Goal: Task Accomplishment & Management: Use online tool/utility

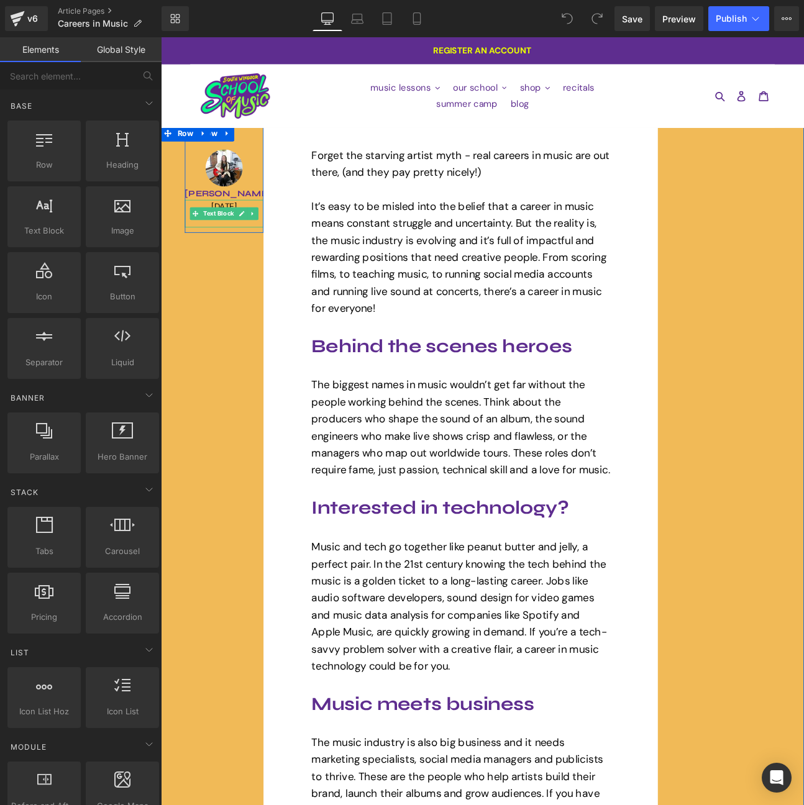
click at [226, 231] on p "09/27/2026" at bounding box center [235, 235] width 92 height 16
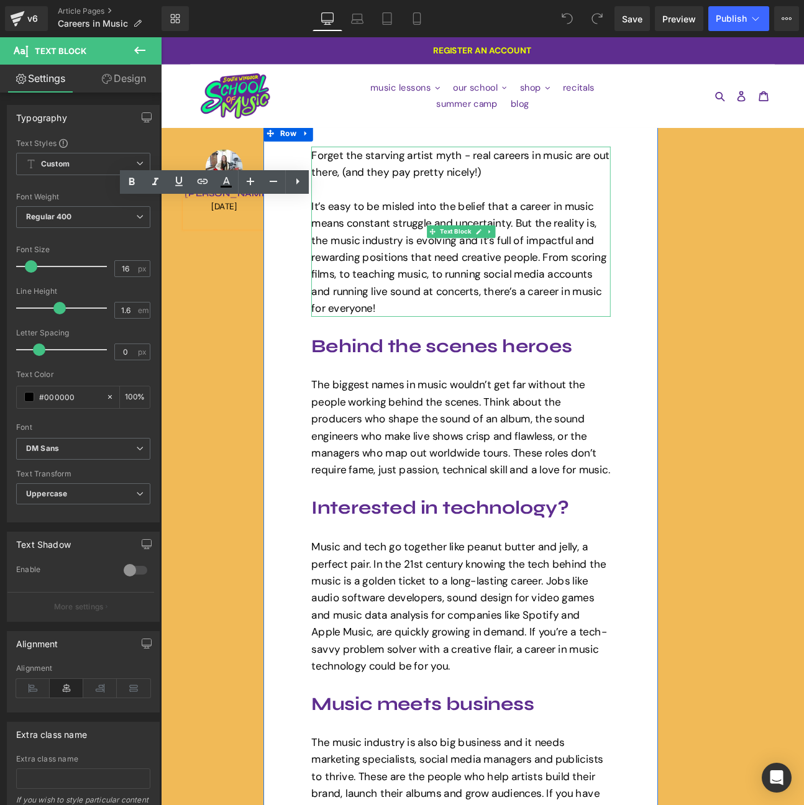
click at [423, 249] on span "It’s easy to be misled into the belief that a career in music means constant st…" at bounding box center [509, 294] width 345 height 135
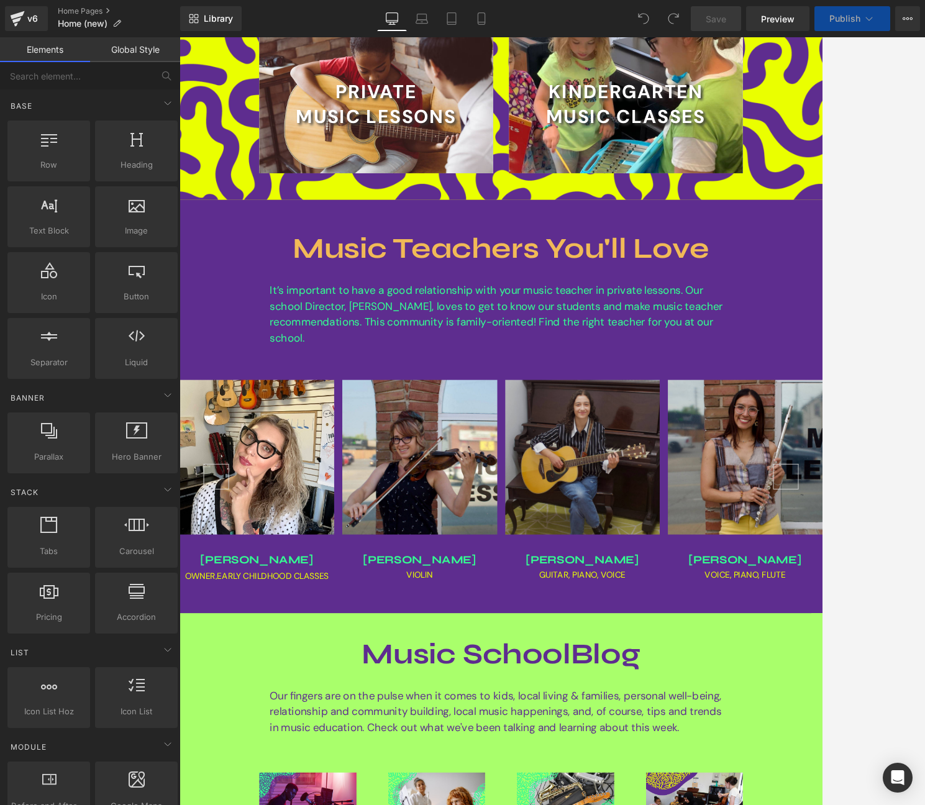
scroll to position [857, 0]
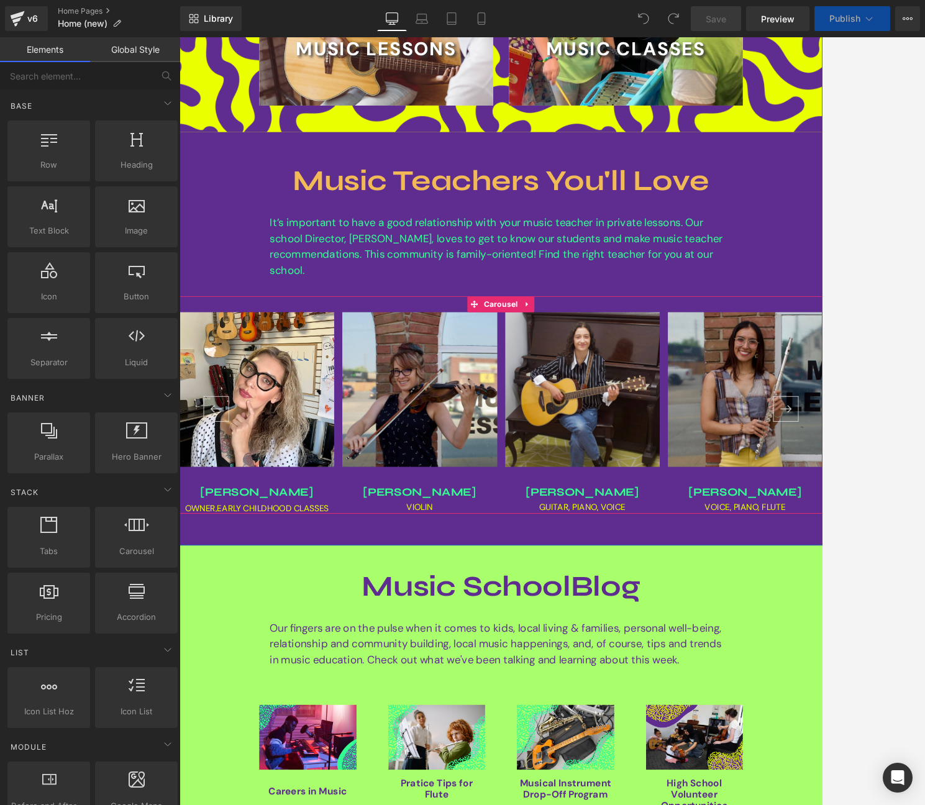
click at [803, 469] on button "›" at bounding box center [889, 472] width 30 height 30
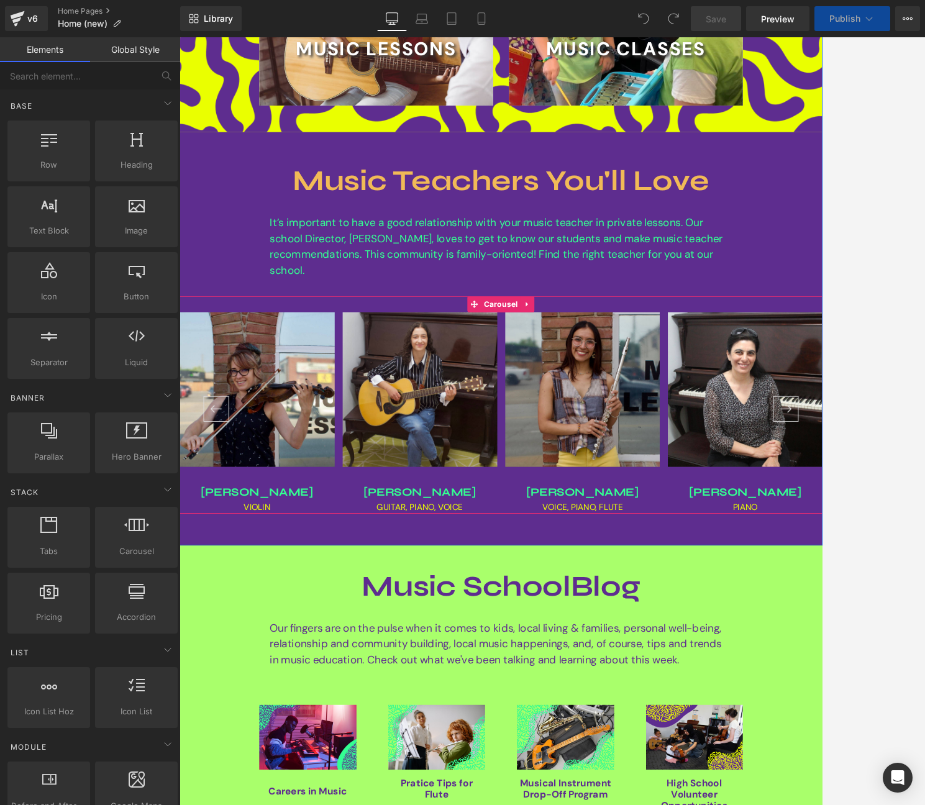
click at [803, 469] on button "›" at bounding box center [889, 472] width 30 height 30
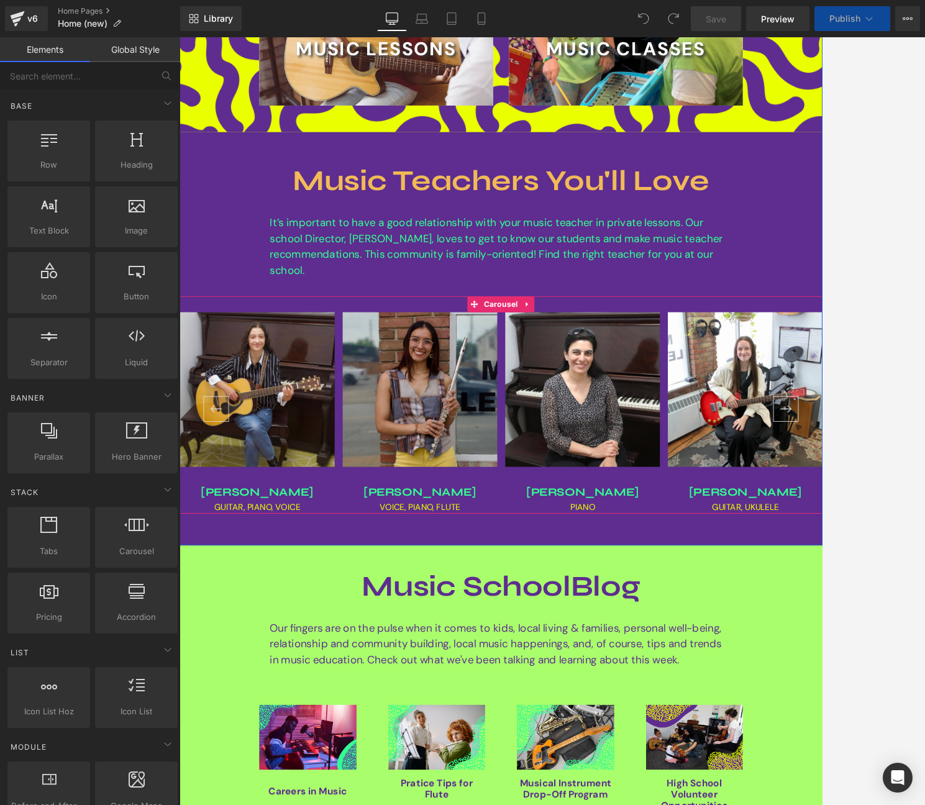
click at [803, 469] on button "›" at bounding box center [889, 472] width 30 height 30
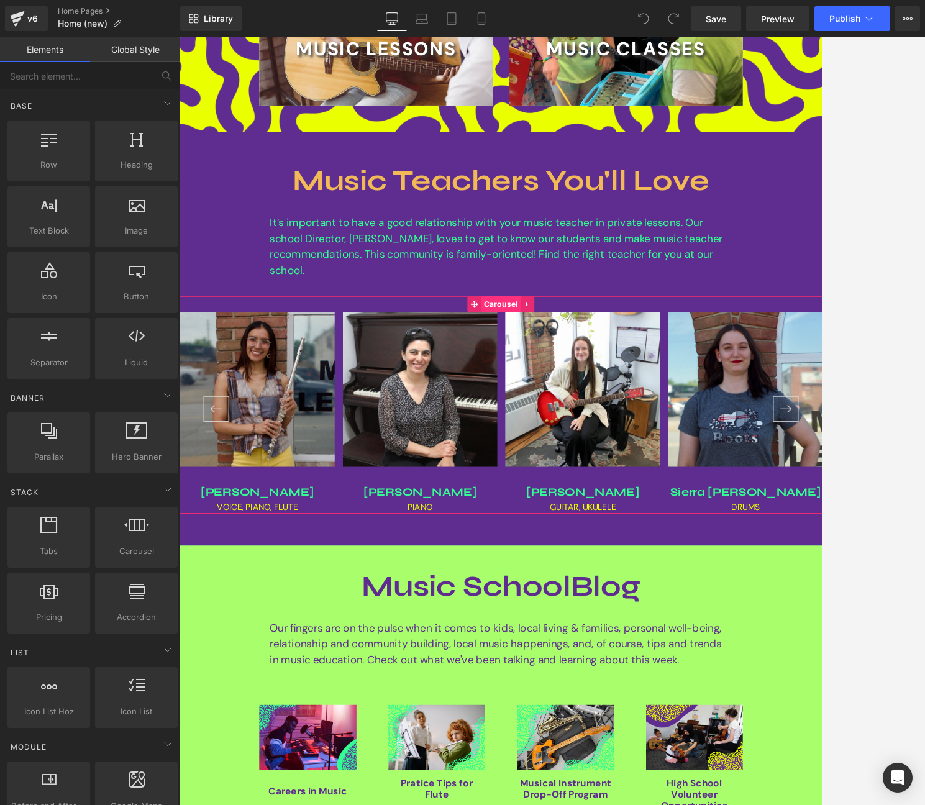
click at [567, 349] on span "Carousel" at bounding box center [555, 349] width 46 height 19
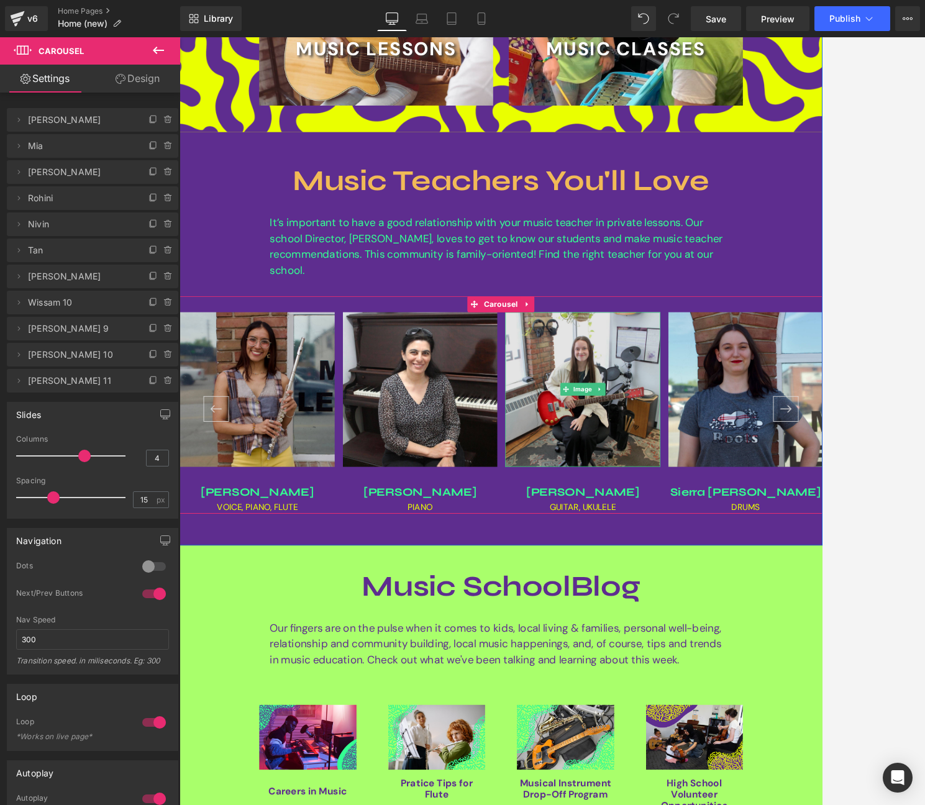
click at [647, 400] on img at bounding box center [650, 449] width 181 height 181
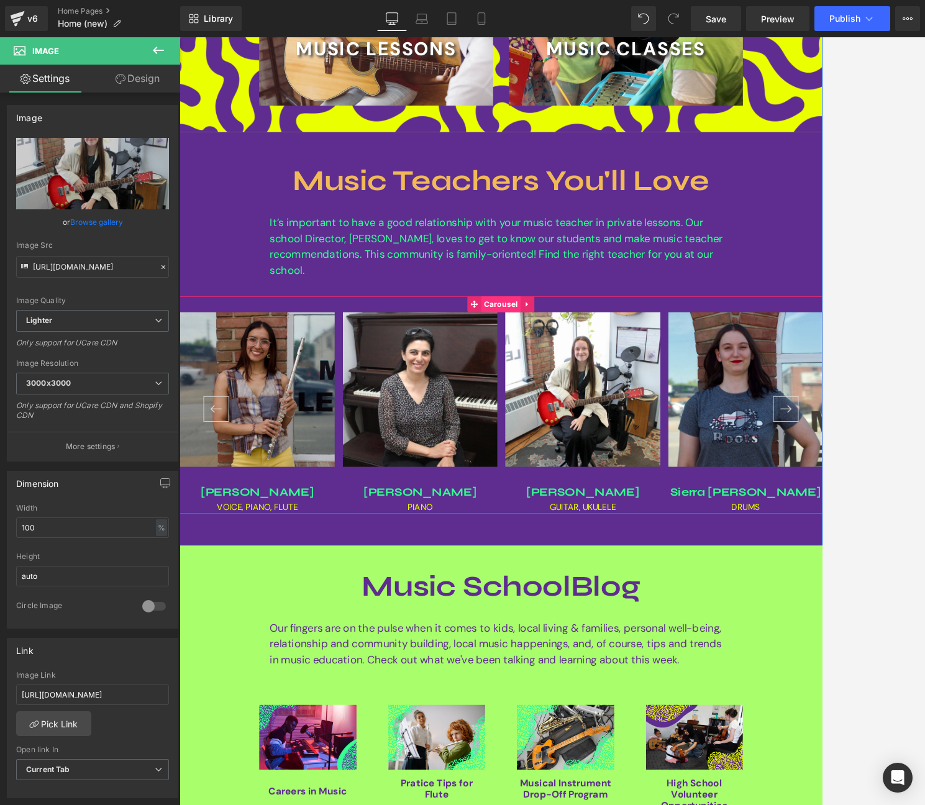
click at [551, 343] on span "Carousel" at bounding box center [555, 349] width 46 height 19
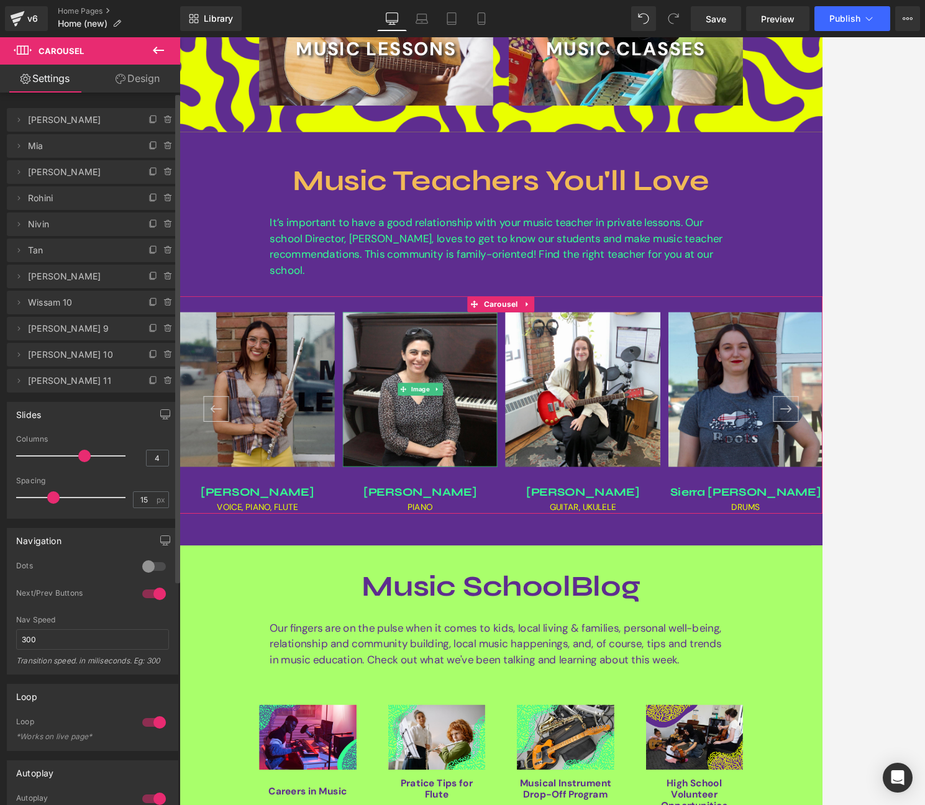
click at [58, 226] on span "Nivin" at bounding box center [80, 224] width 104 height 24
click at [19, 225] on icon at bounding box center [19, 224] width 10 height 10
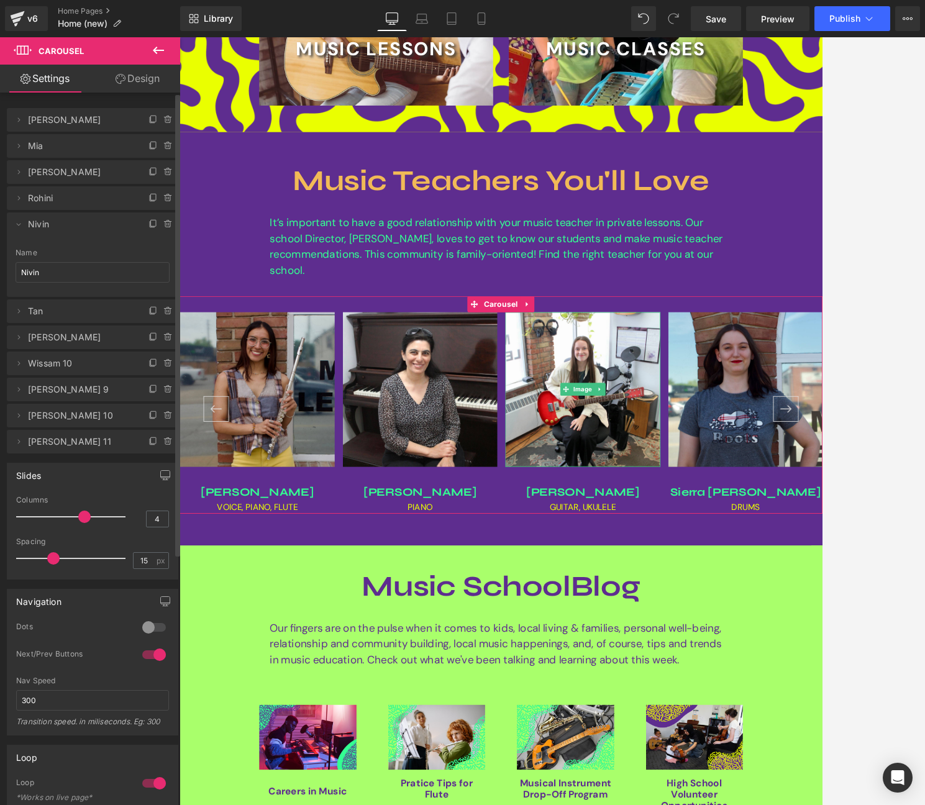
click at [47, 312] on span "Tan" at bounding box center [80, 311] width 104 height 24
click at [217, 470] on button "‹" at bounding box center [223, 472] width 30 height 30
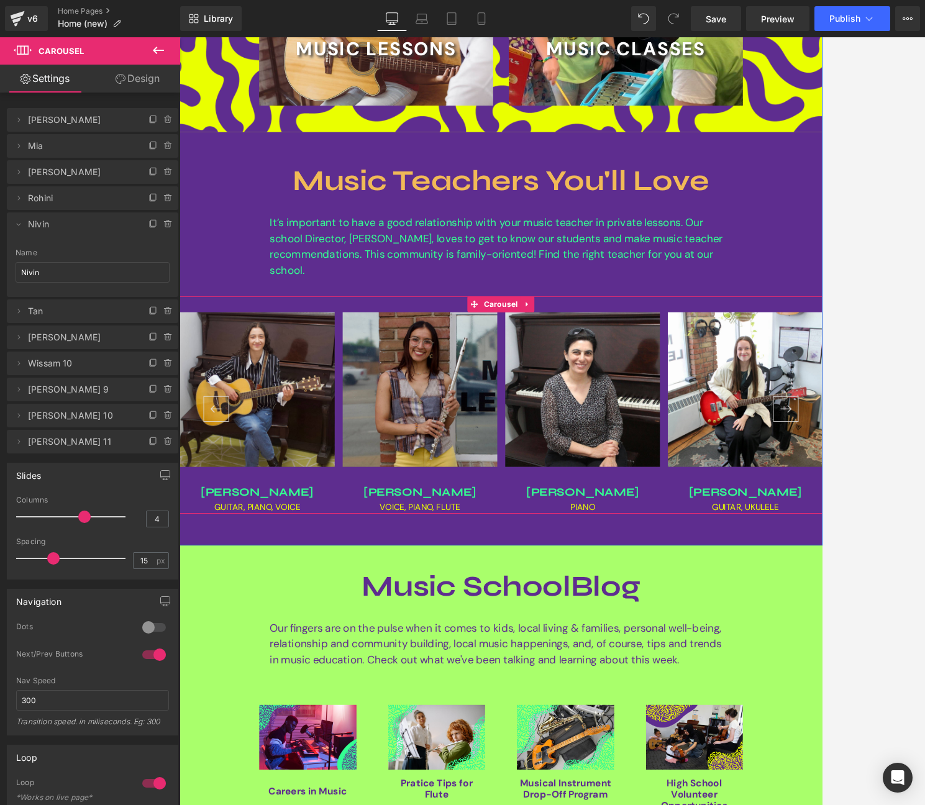
click at [217, 470] on button "‹" at bounding box center [223, 472] width 30 height 30
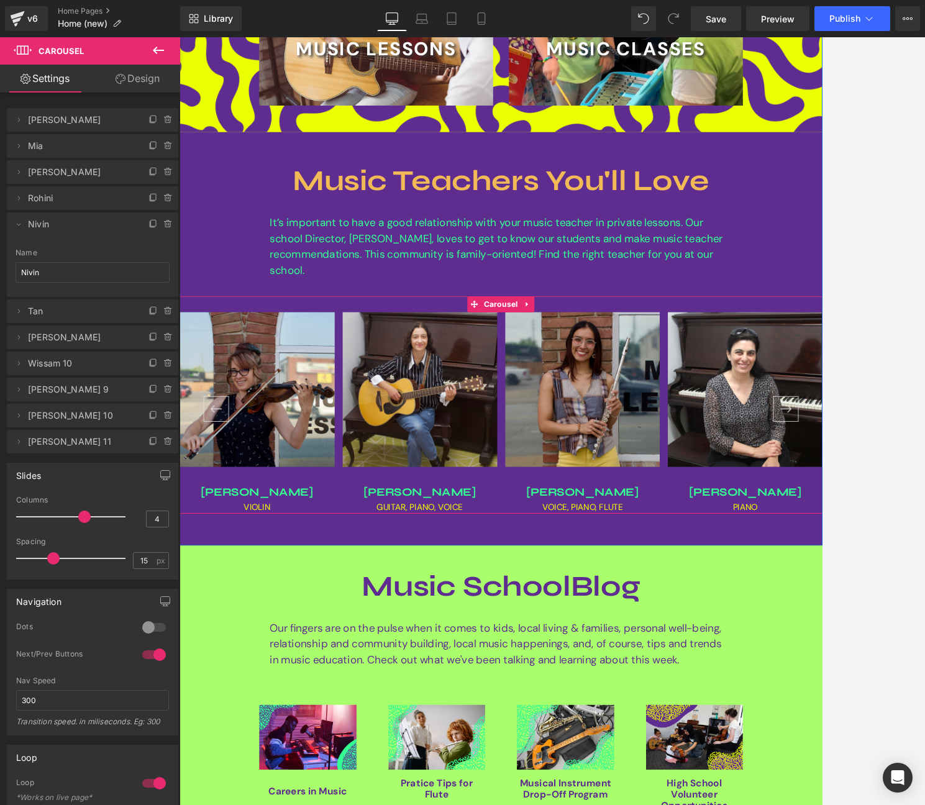
click at [217, 470] on button "‹" at bounding box center [223, 472] width 30 height 30
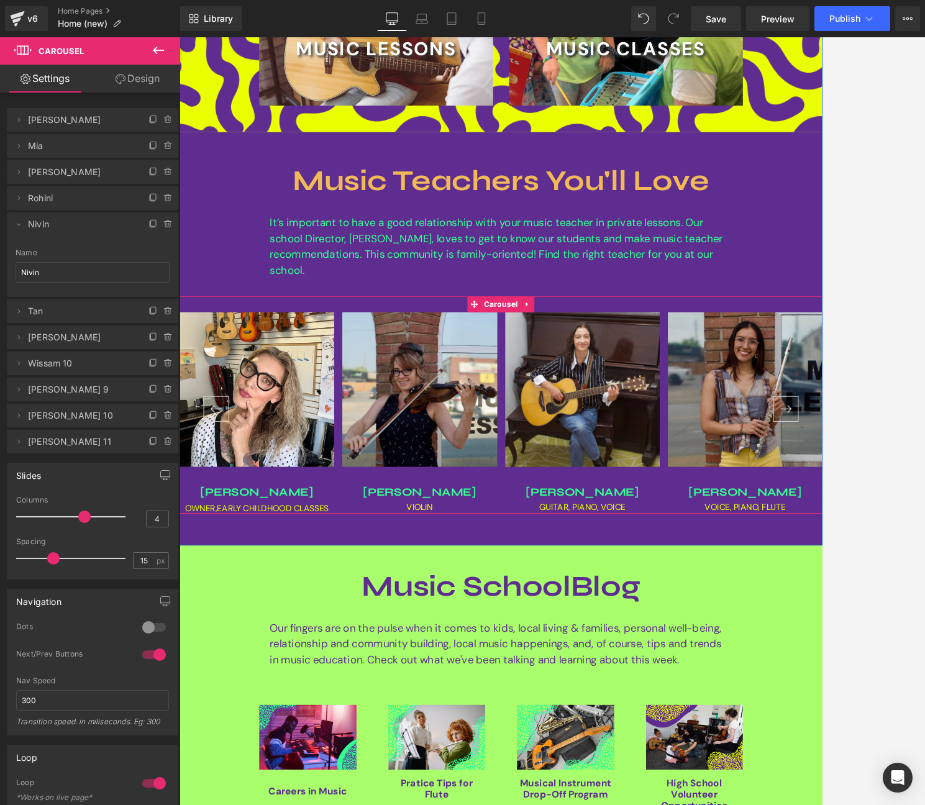
click at [217, 470] on button "‹" at bounding box center [223, 472] width 30 height 30
click at [803, 465] on button "›" at bounding box center [889, 472] width 30 height 30
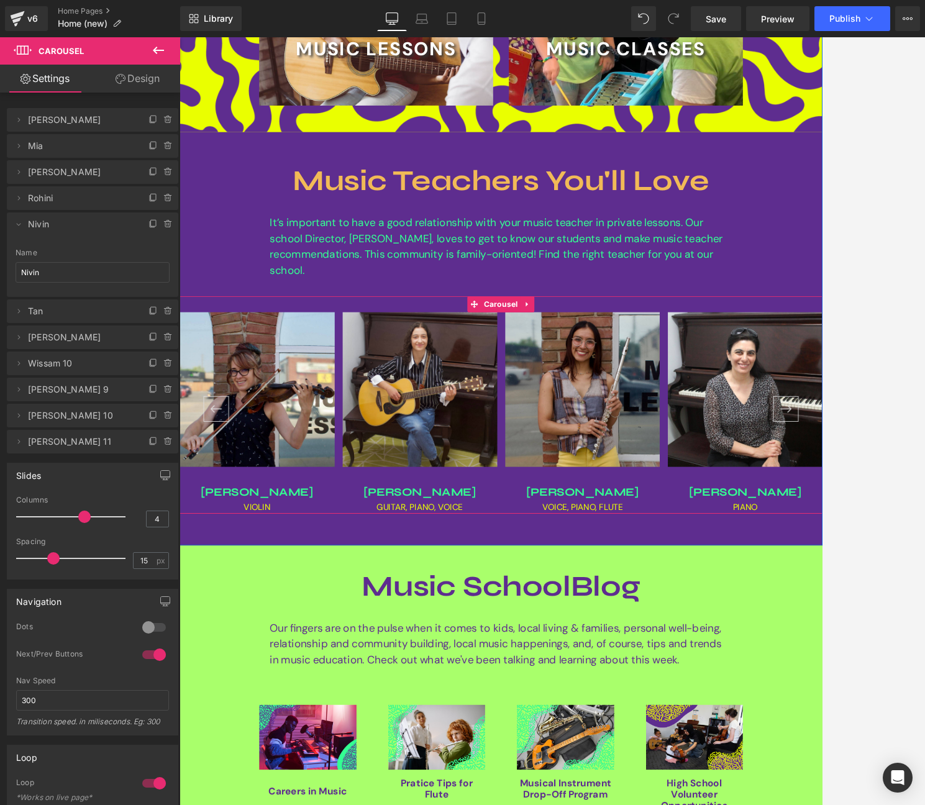
click at [803, 465] on button "›" at bounding box center [889, 472] width 30 height 30
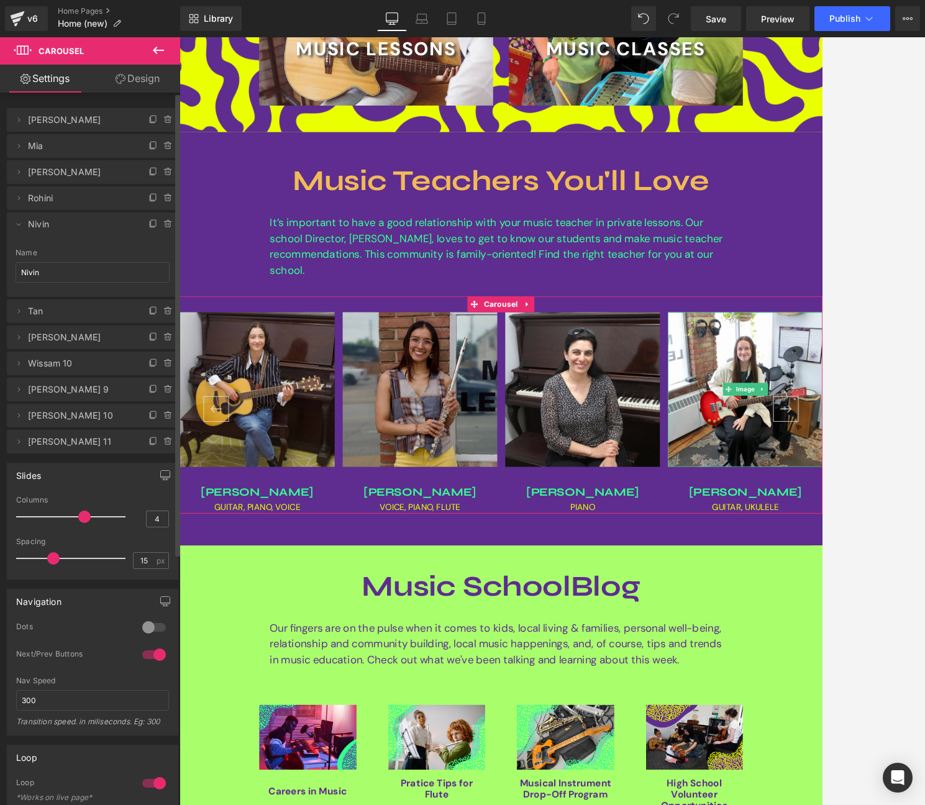
click at [75, 311] on span "Tan" at bounding box center [80, 311] width 104 height 24
click at [164, 313] on icon at bounding box center [168, 311] width 10 height 10
click at [158, 313] on button "Delete" at bounding box center [154, 312] width 39 height 16
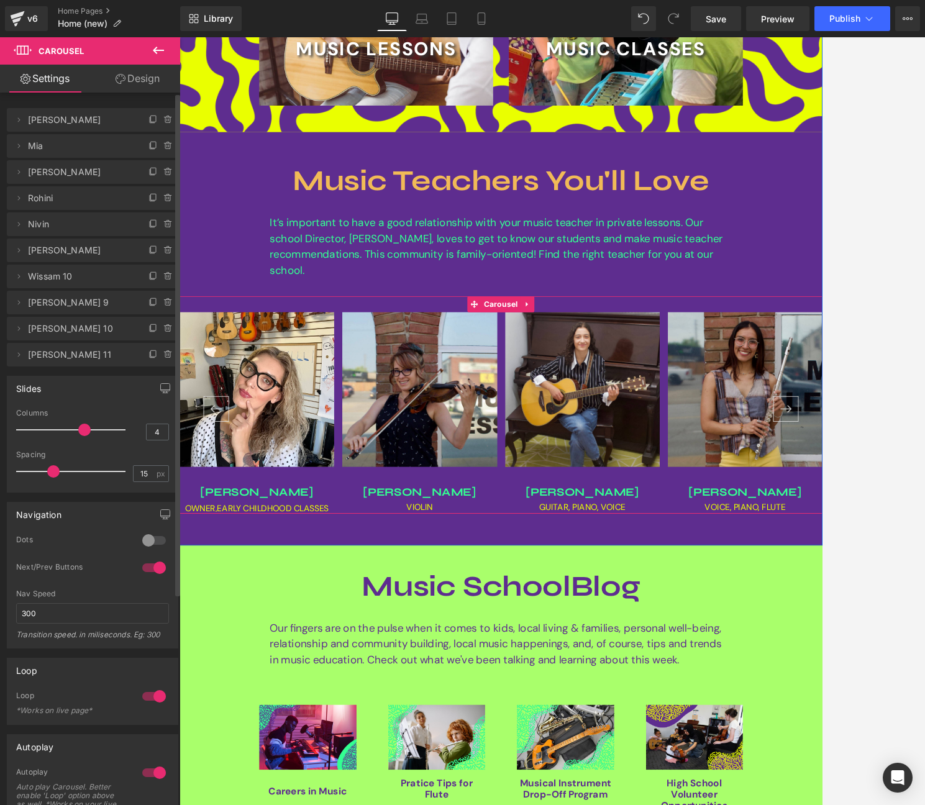
click at [803, 470] on button "›" at bounding box center [889, 472] width 30 height 30
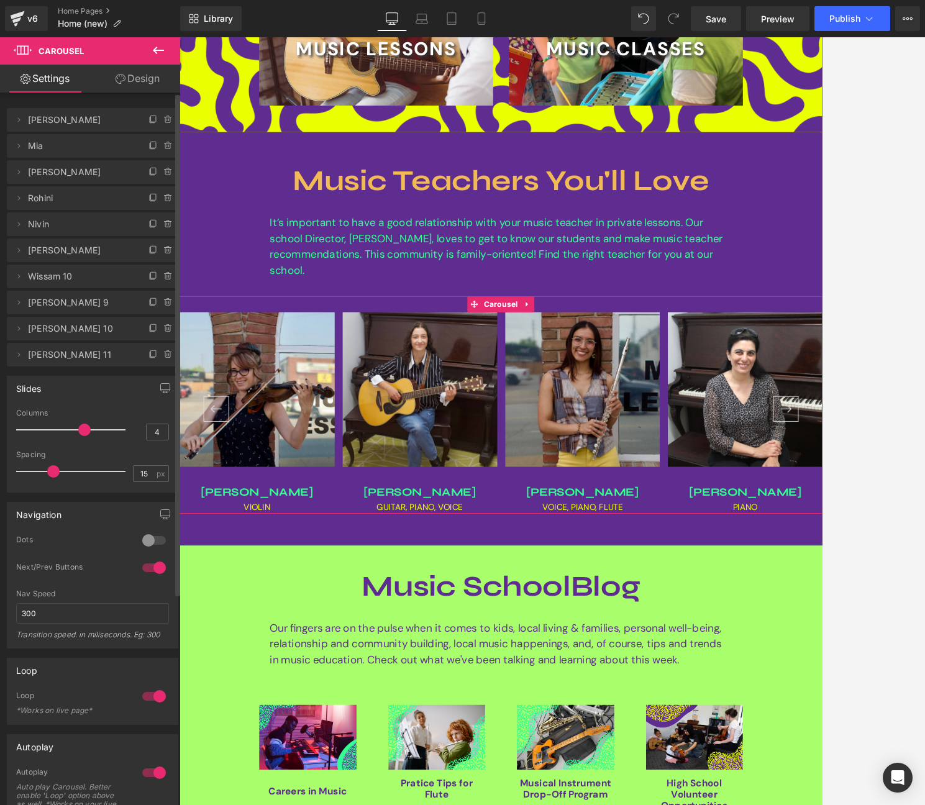
click at [803, 470] on button "›" at bounding box center [889, 472] width 30 height 30
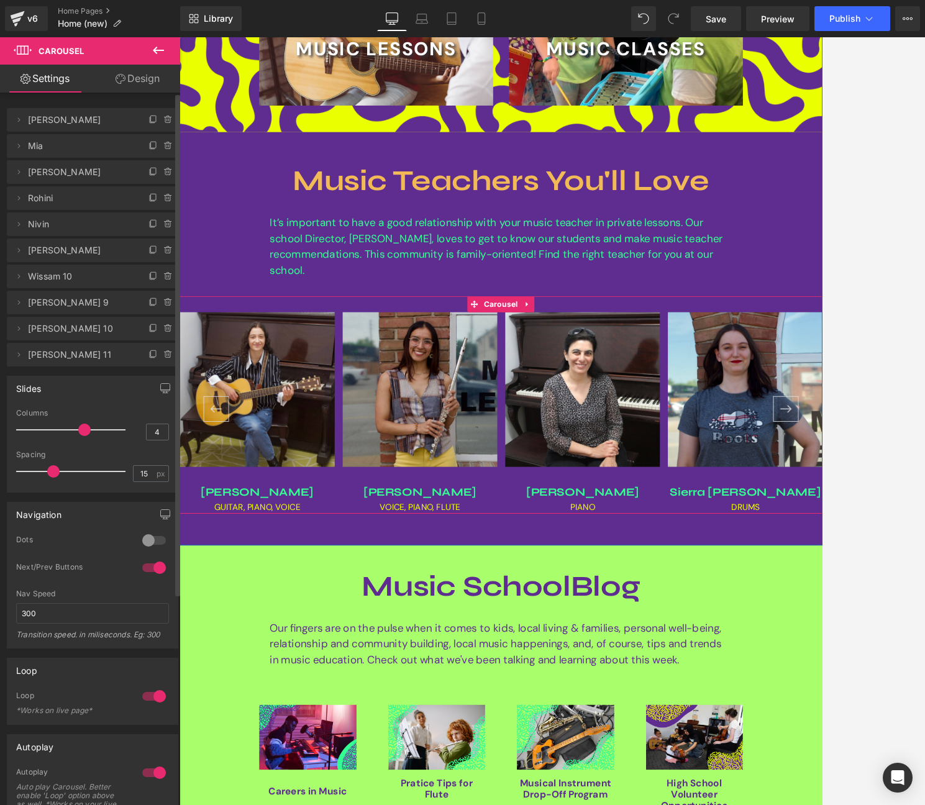
click at [803, 470] on button "›" at bounding box center [889, 472] width 30 height 30
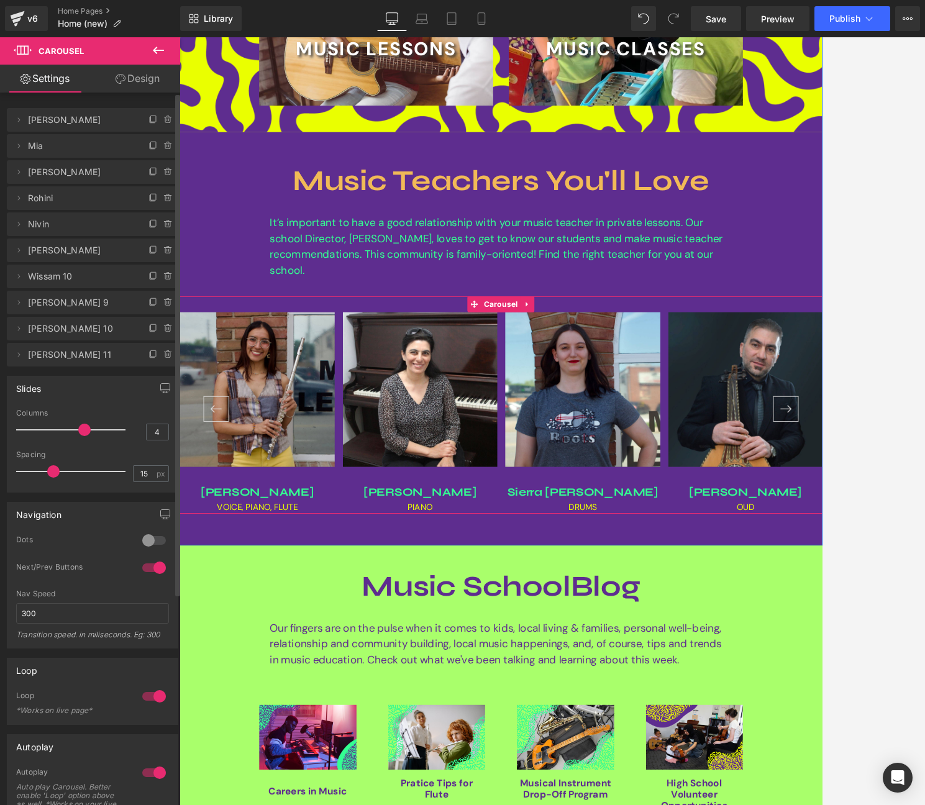
click at [803, 470] on button "›" at bounding box center [889, 472] width 30 height 30
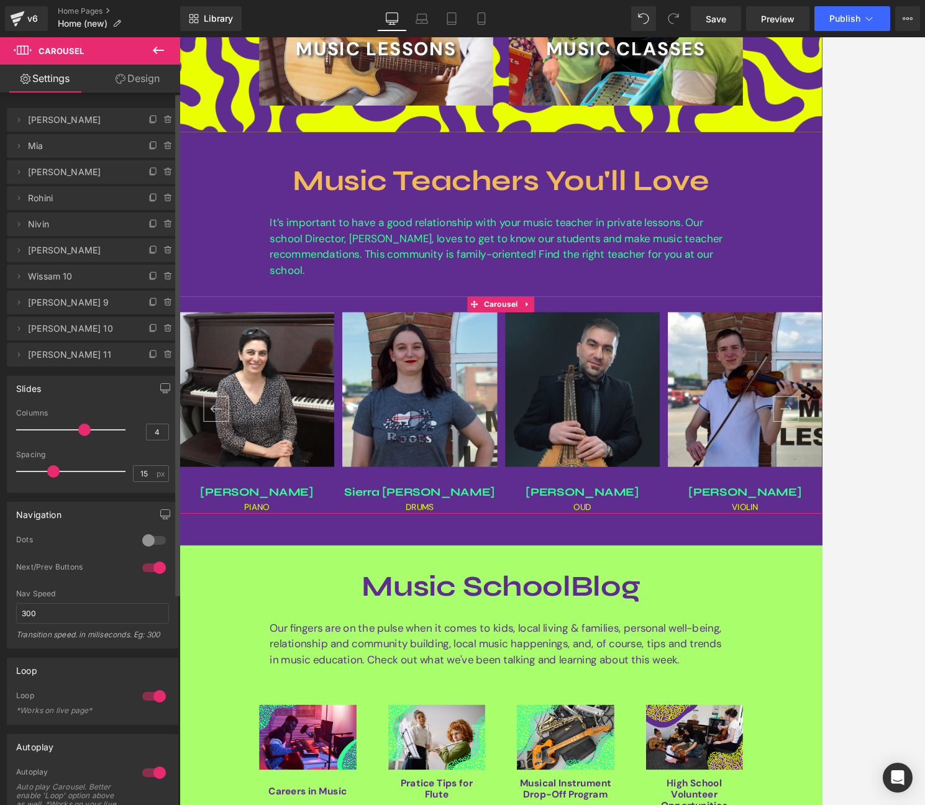
click at [803, 470] on button "›" at bounding box center [889, 472] width 30 height 30
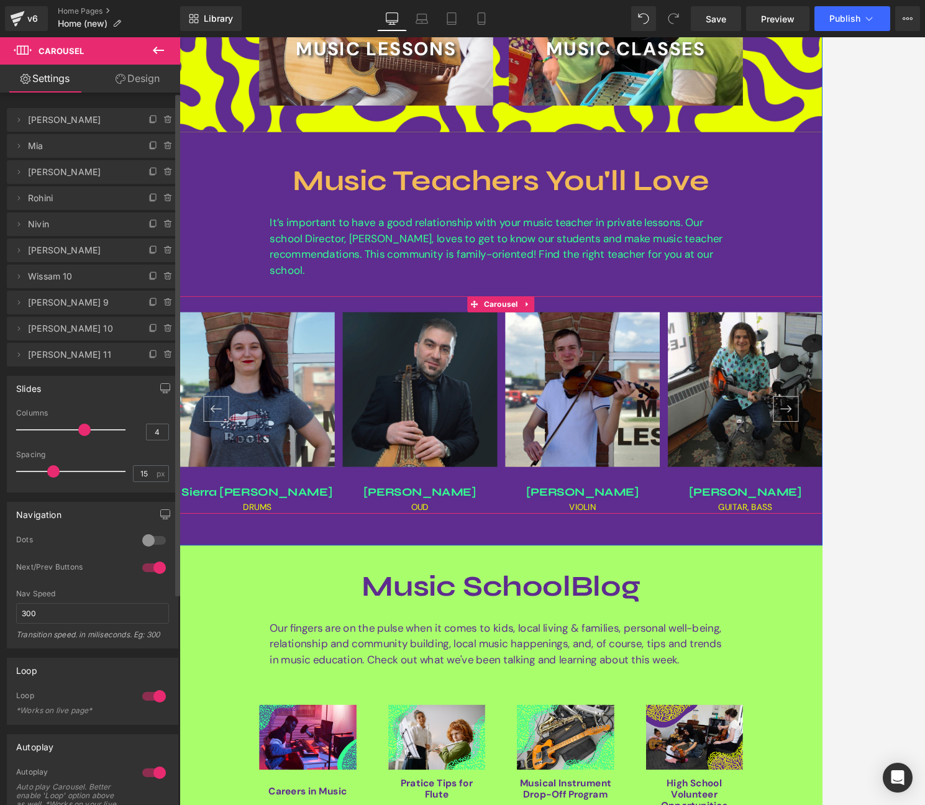
click at [803, 470] on button "›" at bounding box center [889, 472] width 30 height 30
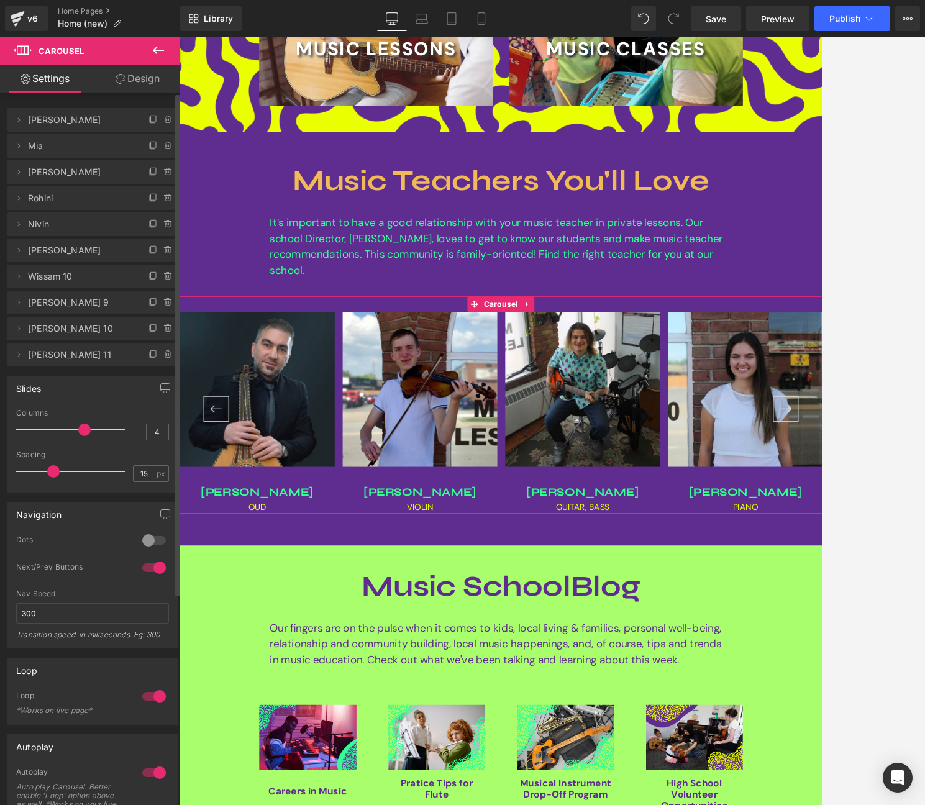
click at [215, 466] on button "‹" at bounding box center [223, 472] width 30 height 30
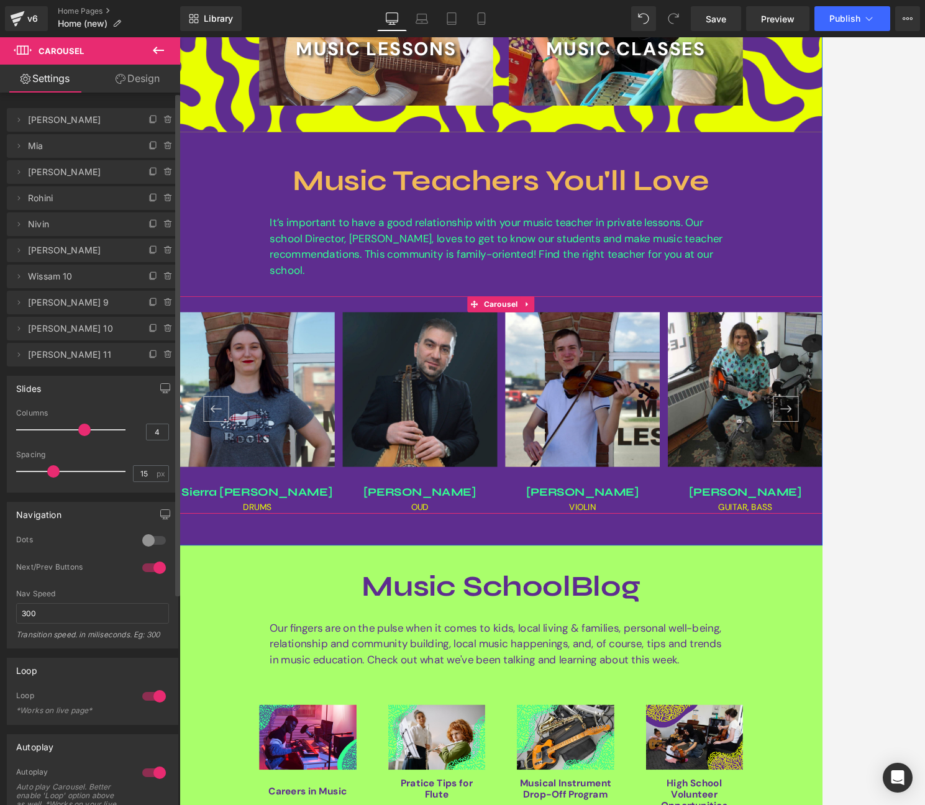
click at [219, 471] on button "‹" at bounding box center [223, 472] width 30 height 30
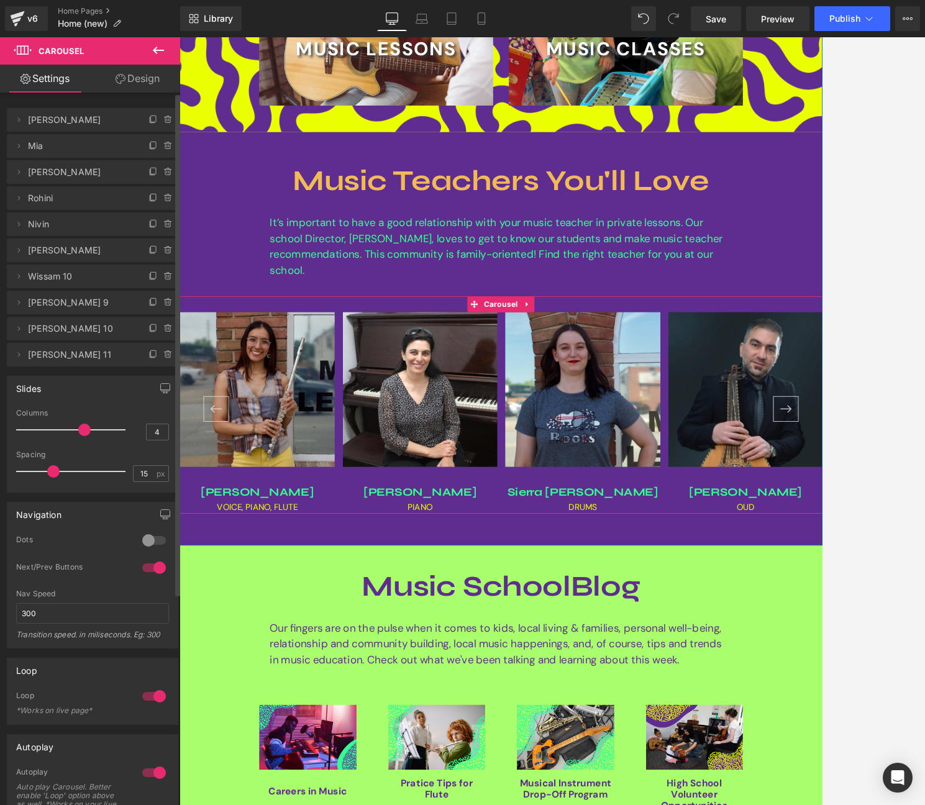
click at [219, 471] on button "‹" at bounding box center [223, 472] width 30 height 30
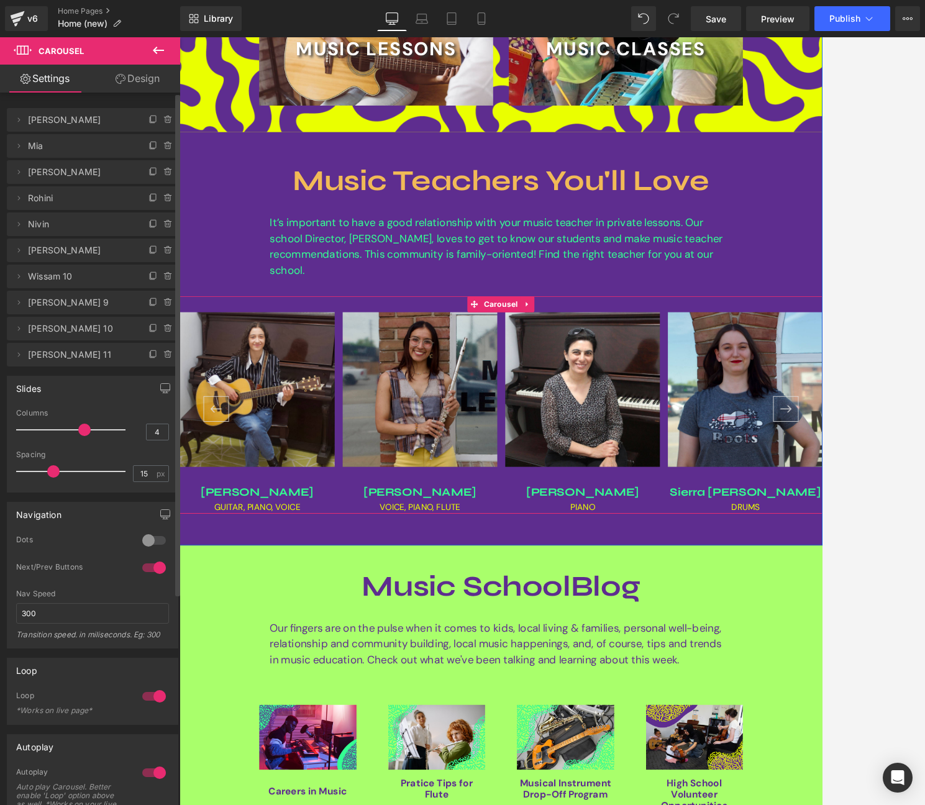
click at [219, 471] on button "‹" at bounding box center [223, 472] width 30 height 30
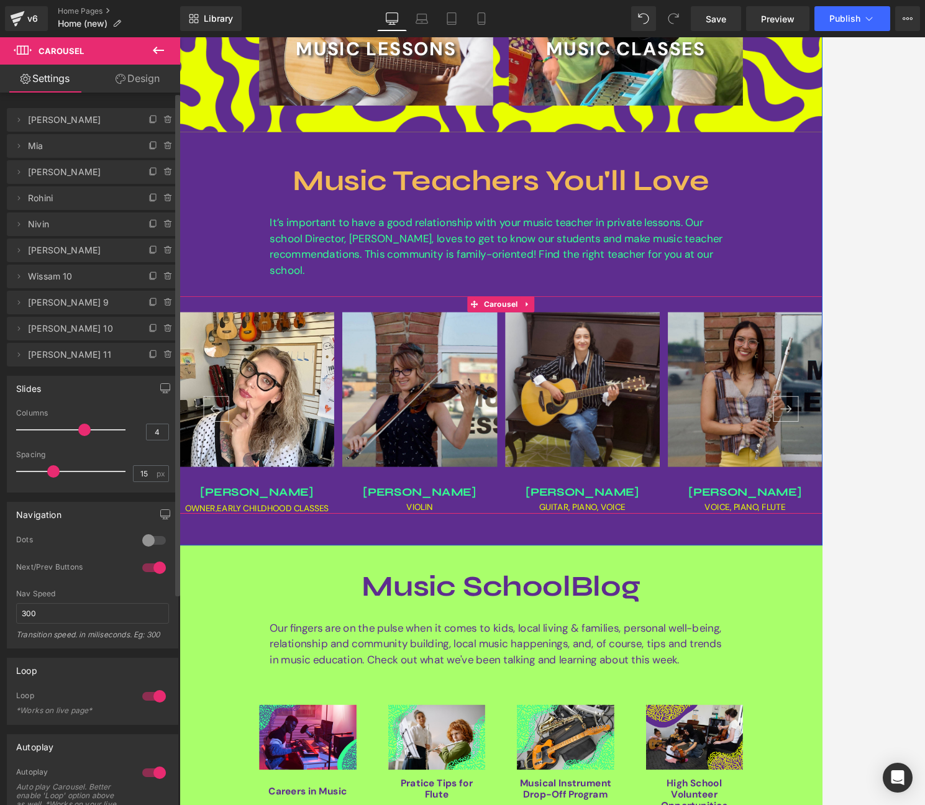
click at [219, 471] on button "‹" at bounding box center [223, 472] width 30 height 30
click at [665, 399] on img at bounding box center [650, 449] width 181 height 181
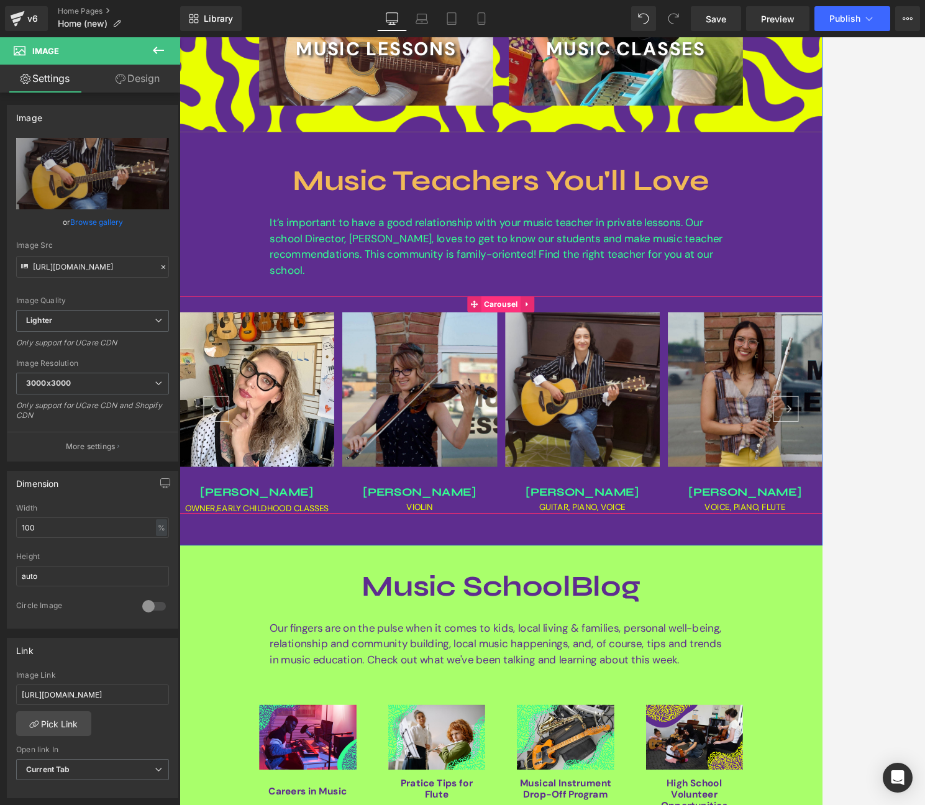
click at [551, 349] on span "Carousel" at bounding box center [555, 349] width 46 height 19
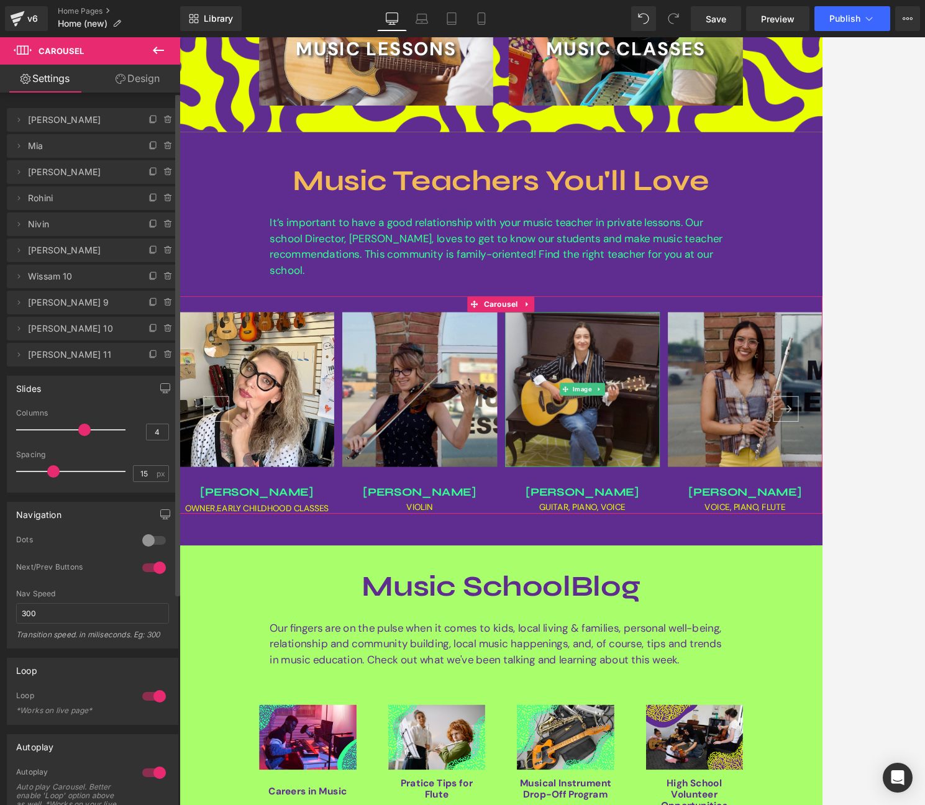
click at [50, 173] on span "Esther" at bounding box center [80, 172] width 104 height 24
click at [39, 172] on span "Esther" at bounding box center [80, 172] width 104 height 24
click at [718, 19] on span "Save" at bounding box center [716, 18] width 21 height 13
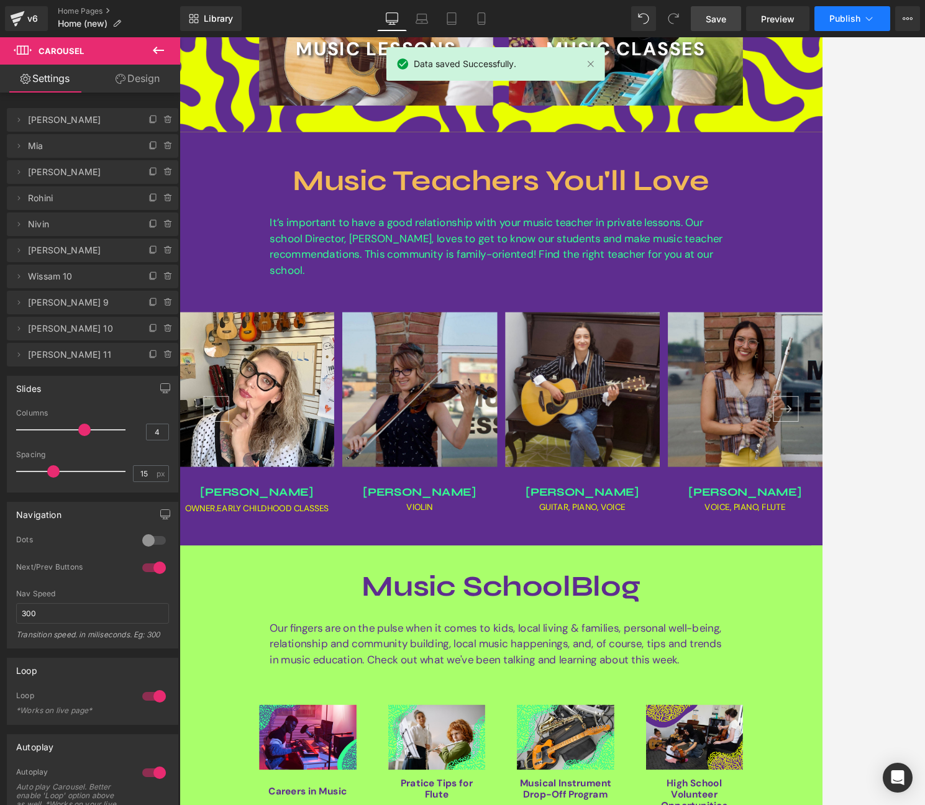
click at [803, 21] on span "Publish" at bounding box center [844, 19] width 31 height 10
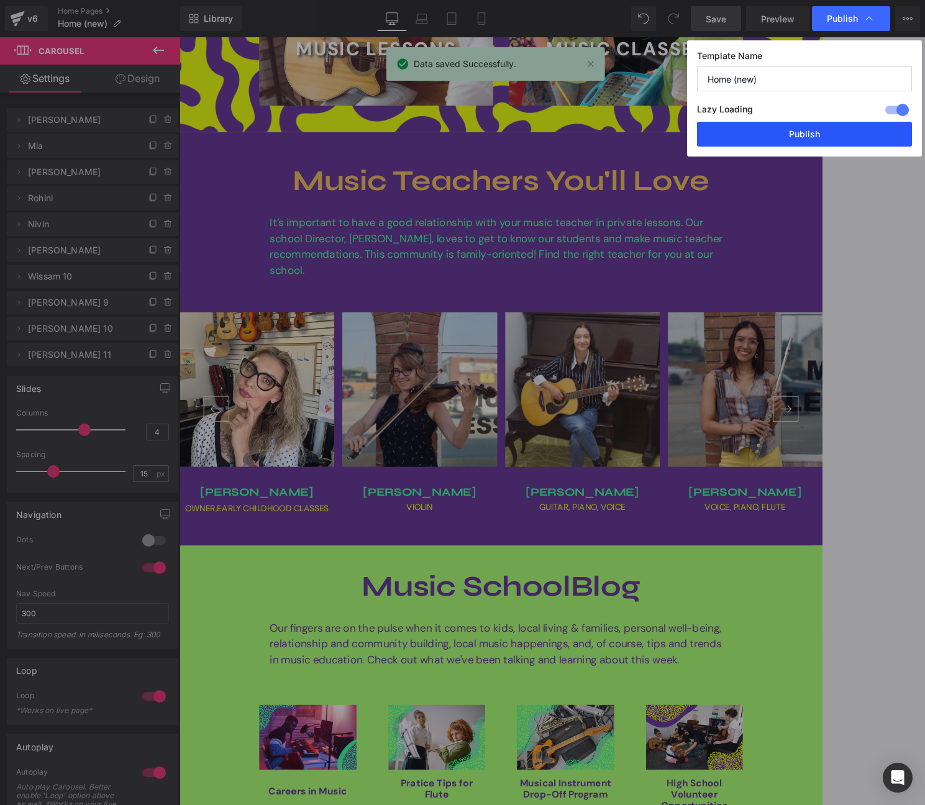
click at [803, 137] on button "Publish" at bounding box center [804, 134] width 215 height 25
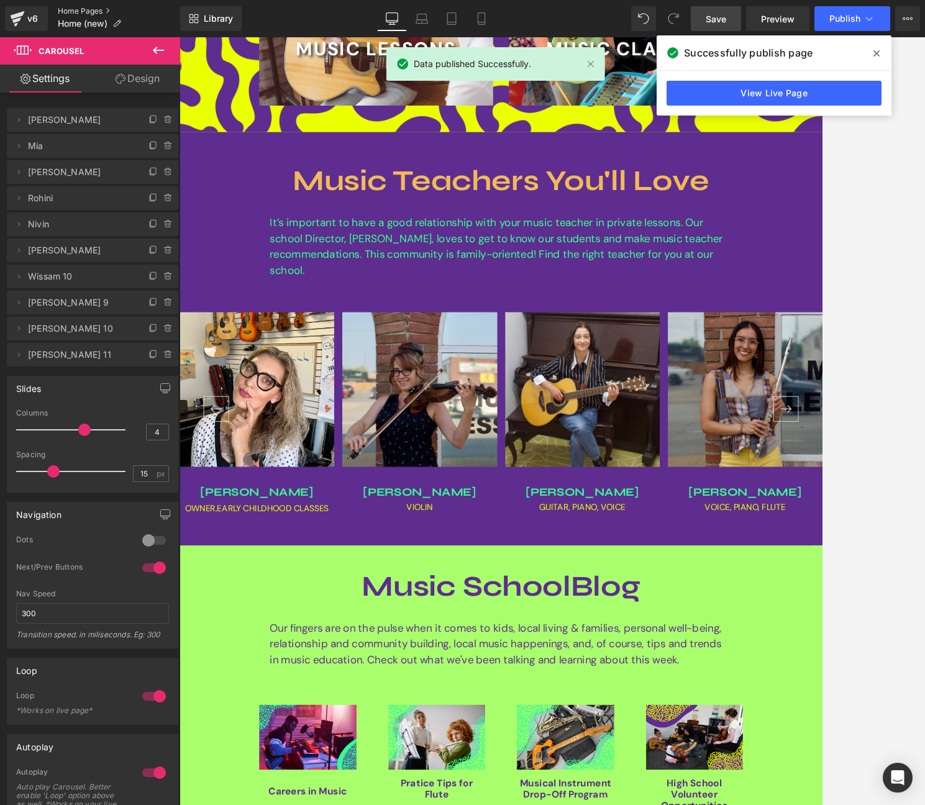
click at [76, 8] on link "Home Pages" at bounding box center [119, 11] width 122 height 10
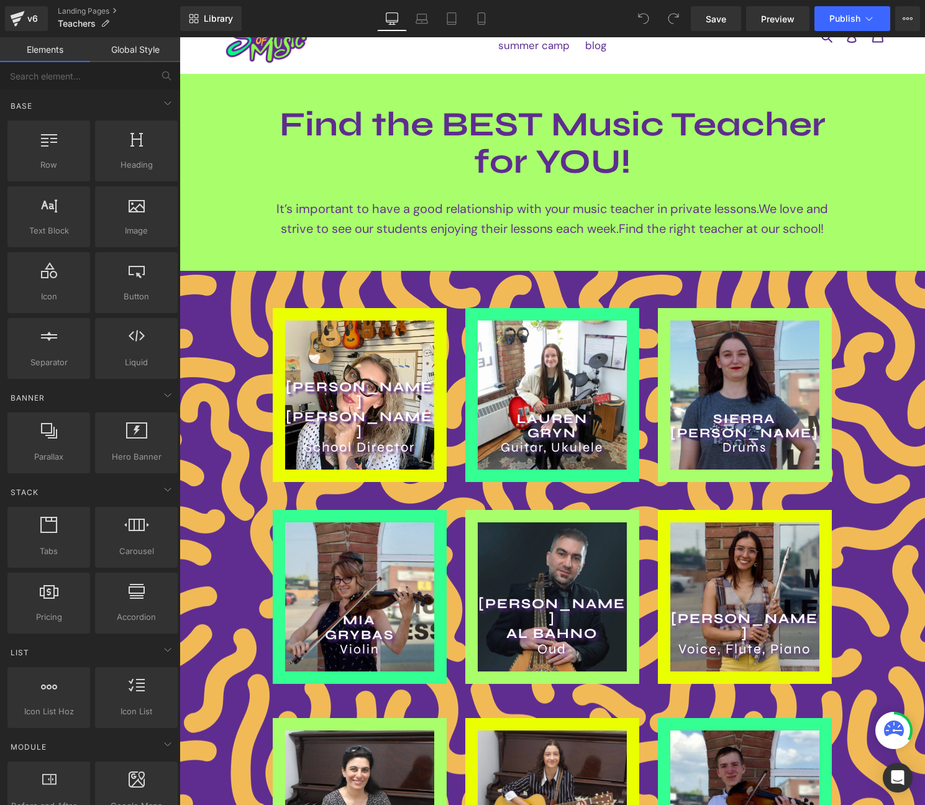
scroll to position [162, 0]
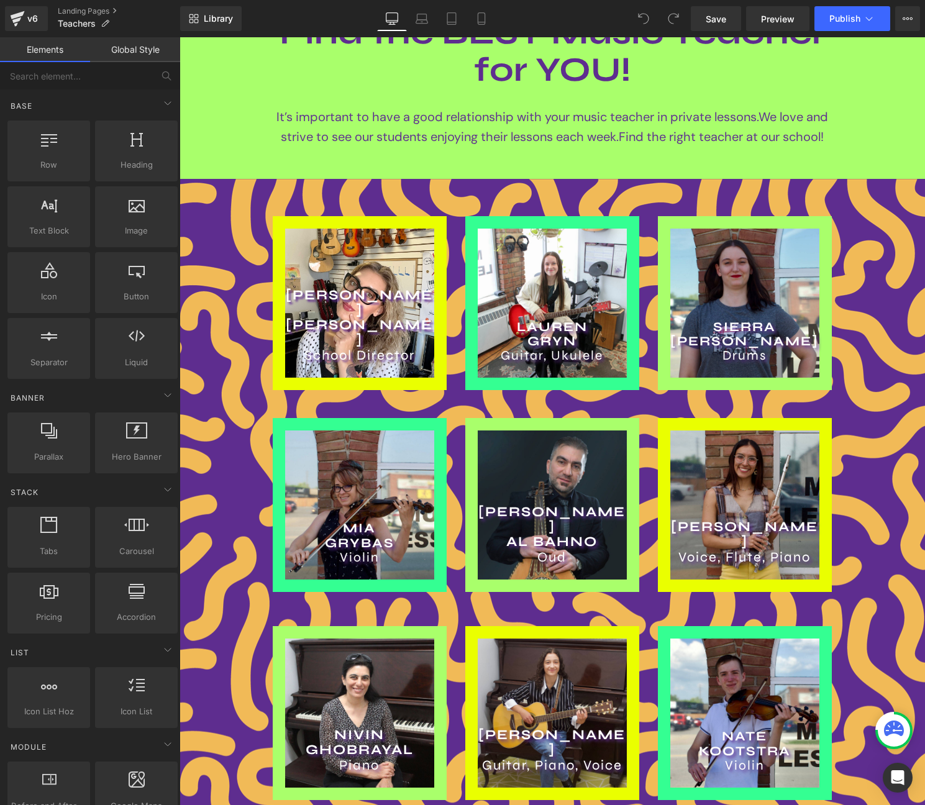
click at [546, 289] on div "LAUREN GRYN Guitar, Ukulele Heading" at bounding box center [552, 303] width 149 height 149
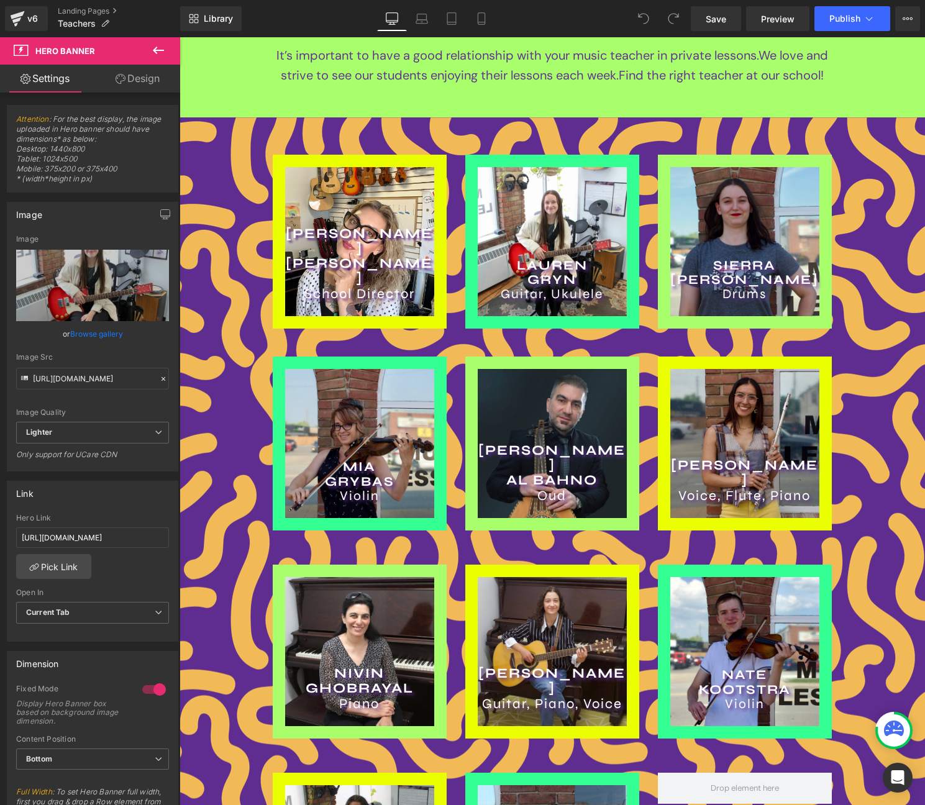
scroll to position [207, 0]
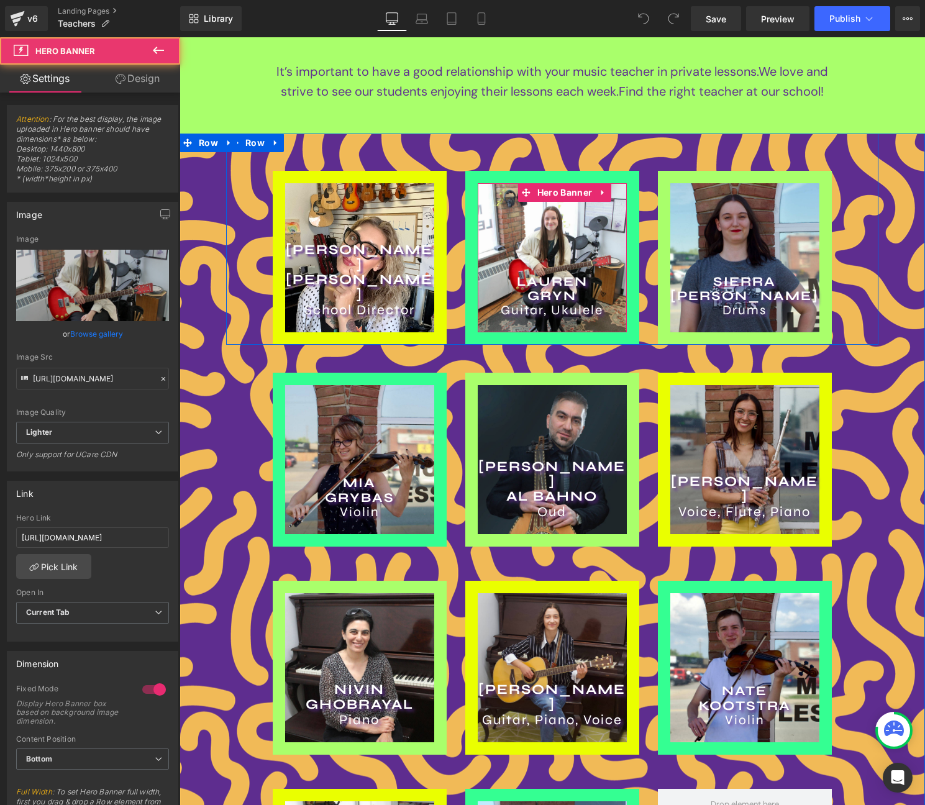
click at [539, 210] on div "LAUREN GRYN Guitar, Ukulele Heading" at bounding box center [552, 257] width 149 height 149
click at [555, 193] on span "Hero Banner" at bounding box center [564, 193] width 61 height 19
click at [604, 192] on icon at bounding box center [603, 192] width 9 height 9
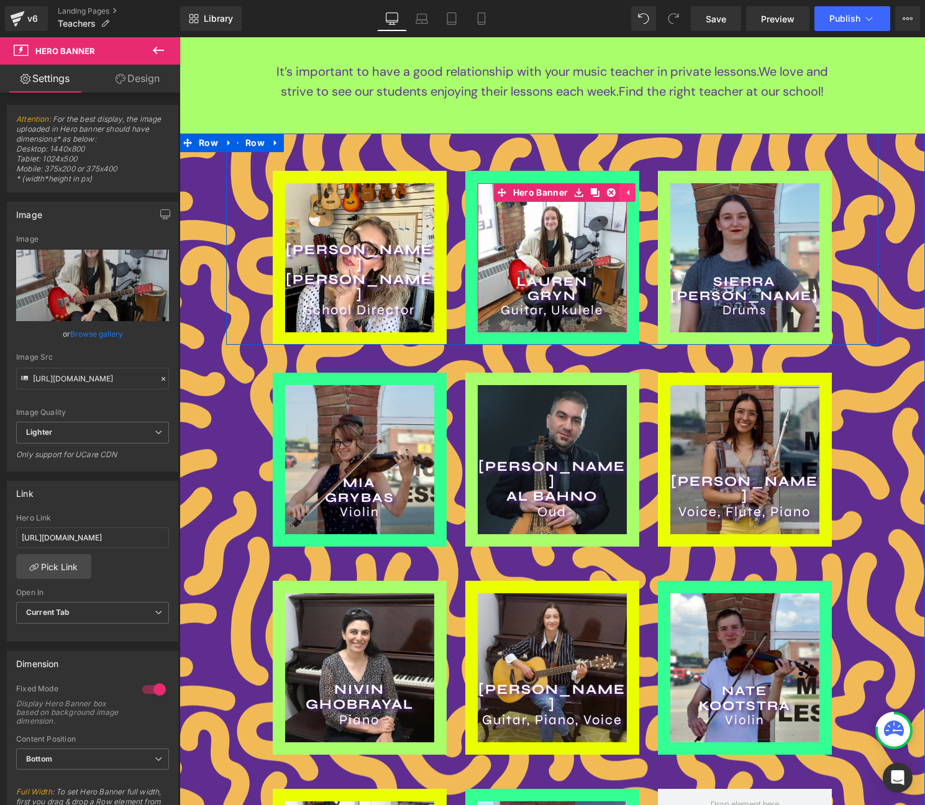
click at [629, 192] on icon at bounding box center [628, 193] width 2 height 6
click at [602, 194] on icon at bounding box center [603, 192] width 9 height 9
click at [613, 194] on icon at bounding box center [611, 192] width 9 height 9
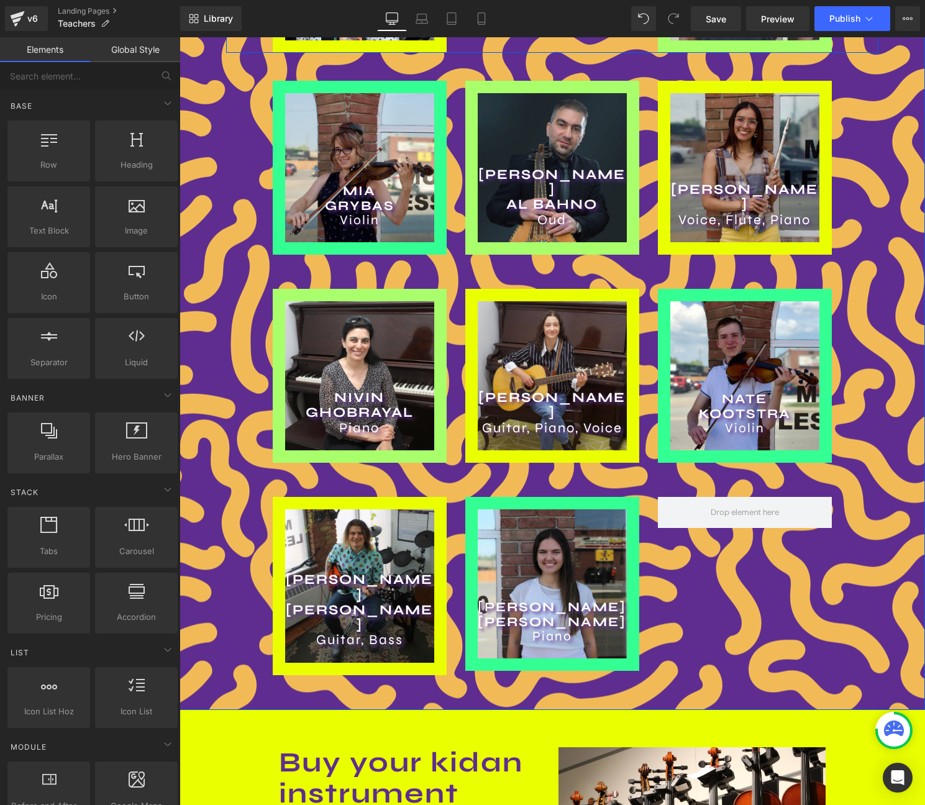
scroll to position [579, 0]
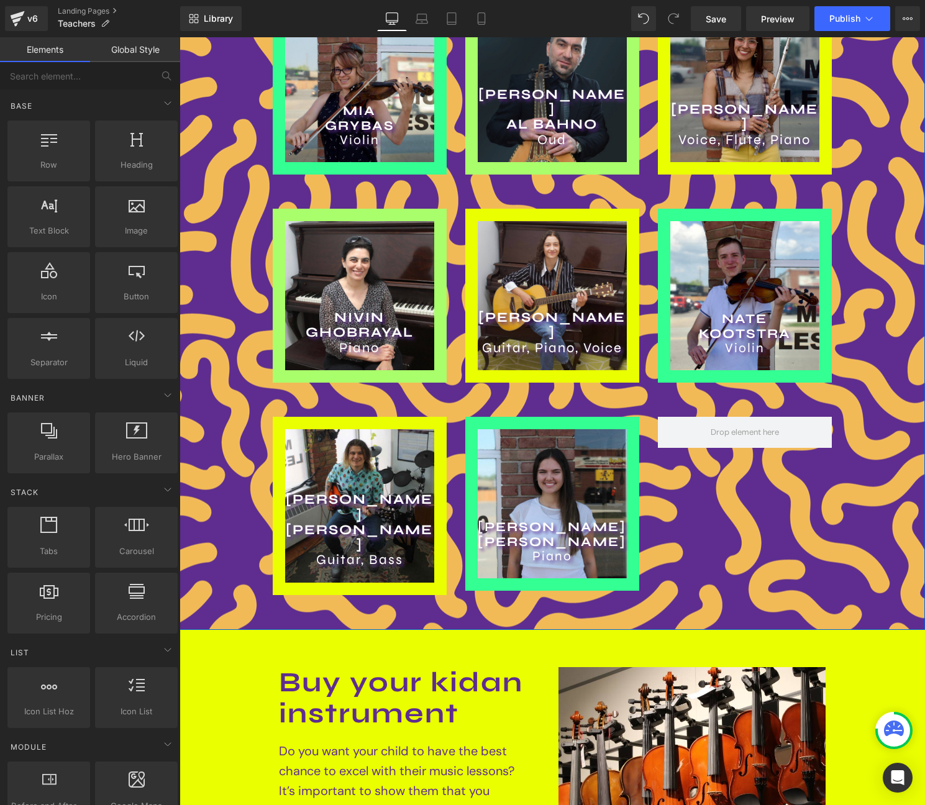
click at [503, 452] on div "REESE LOSIER Piano Heading" at bounding box center [552, 503] width 149 height 149
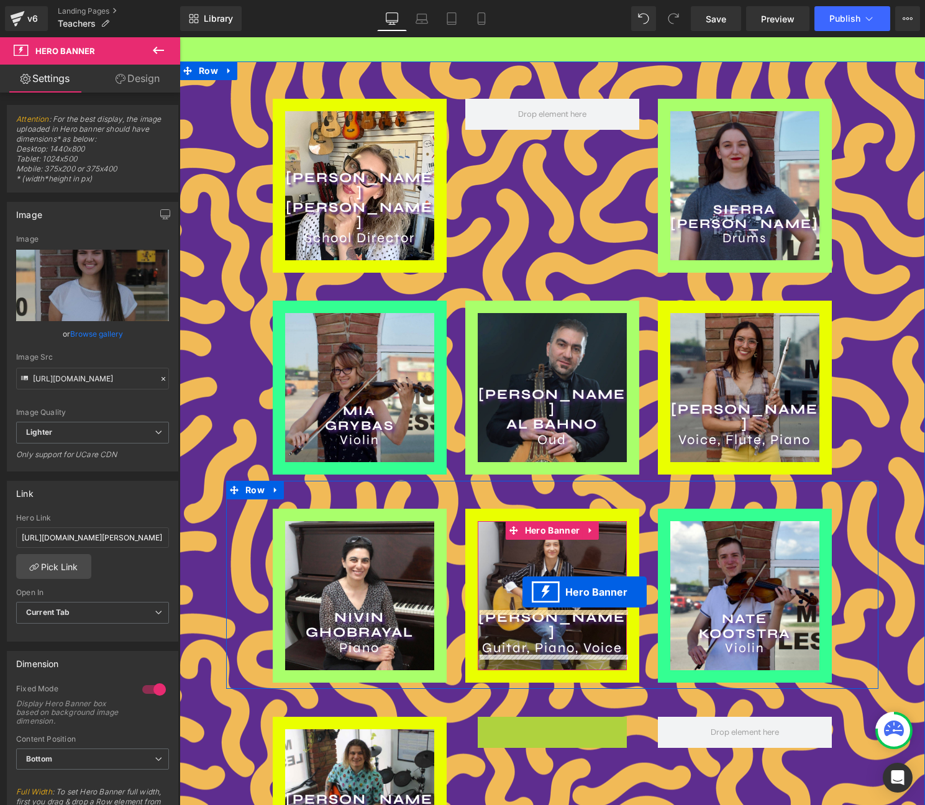
scroll to position [276, 0]
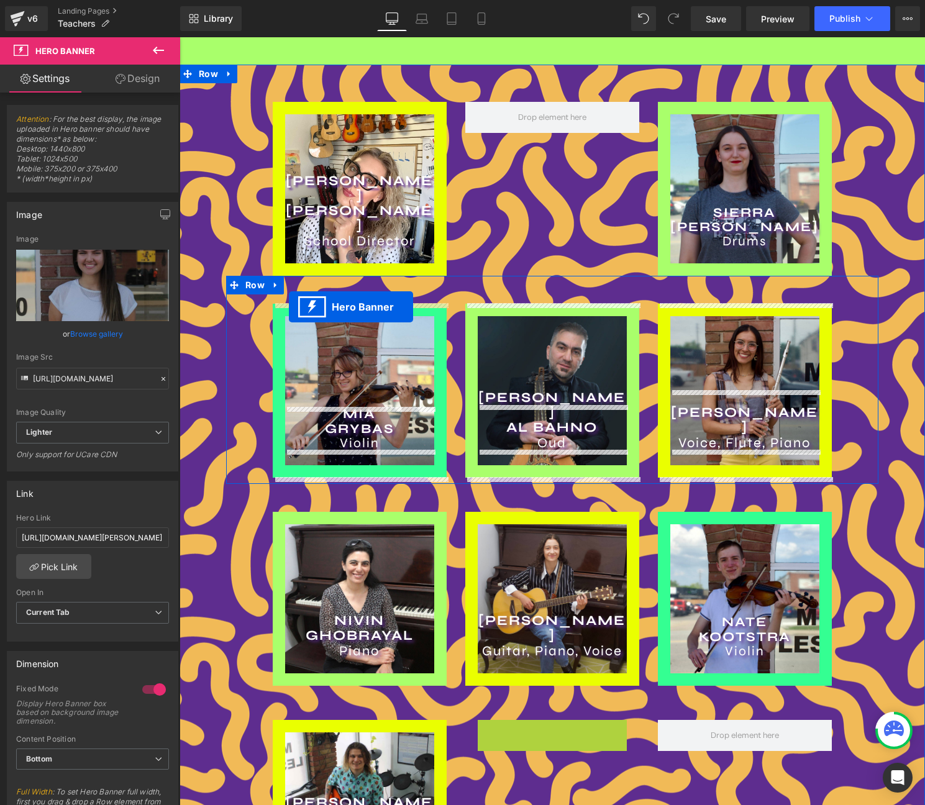
drag, startPoint x: 526, startPoint y: 439, endPoint x: 289, endPoint y: 307, distance: 270.9
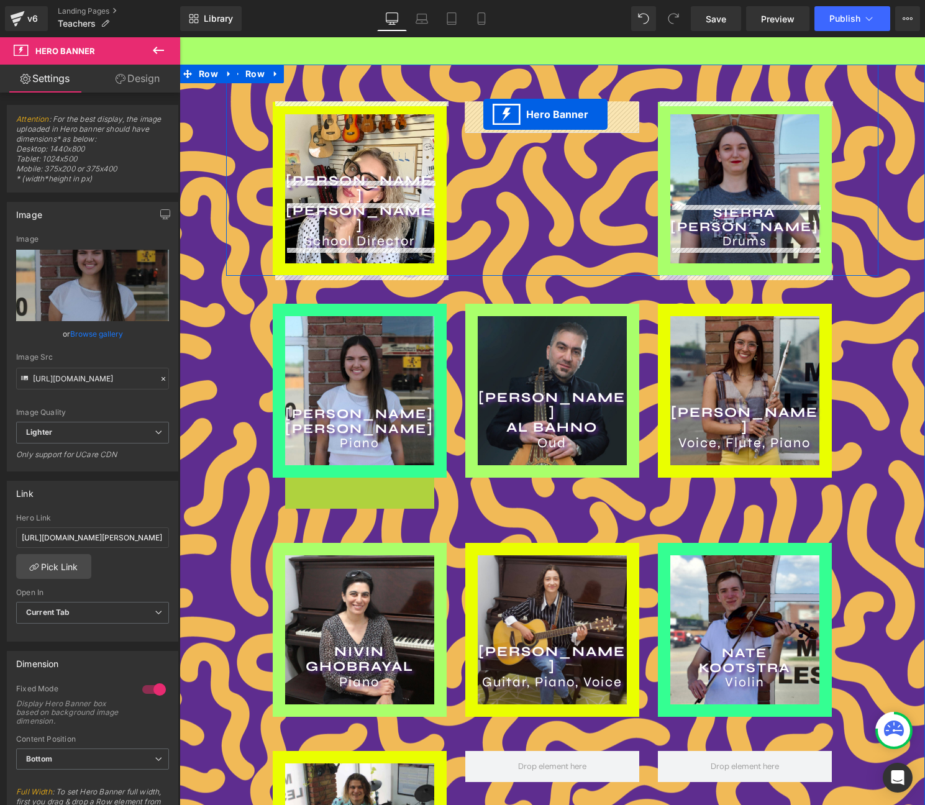
drag, startPoint x: 334, startPoint y: 500, endPoint x: 483, endPoint y: 114, distance: 413.9
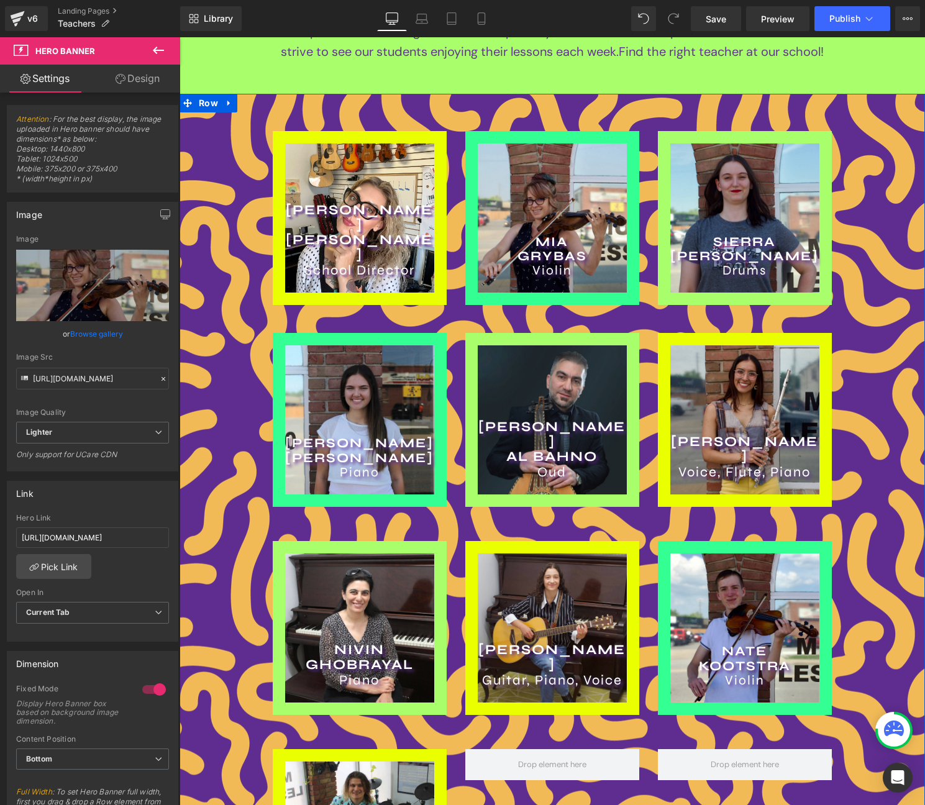
scroll to position [250, 0]
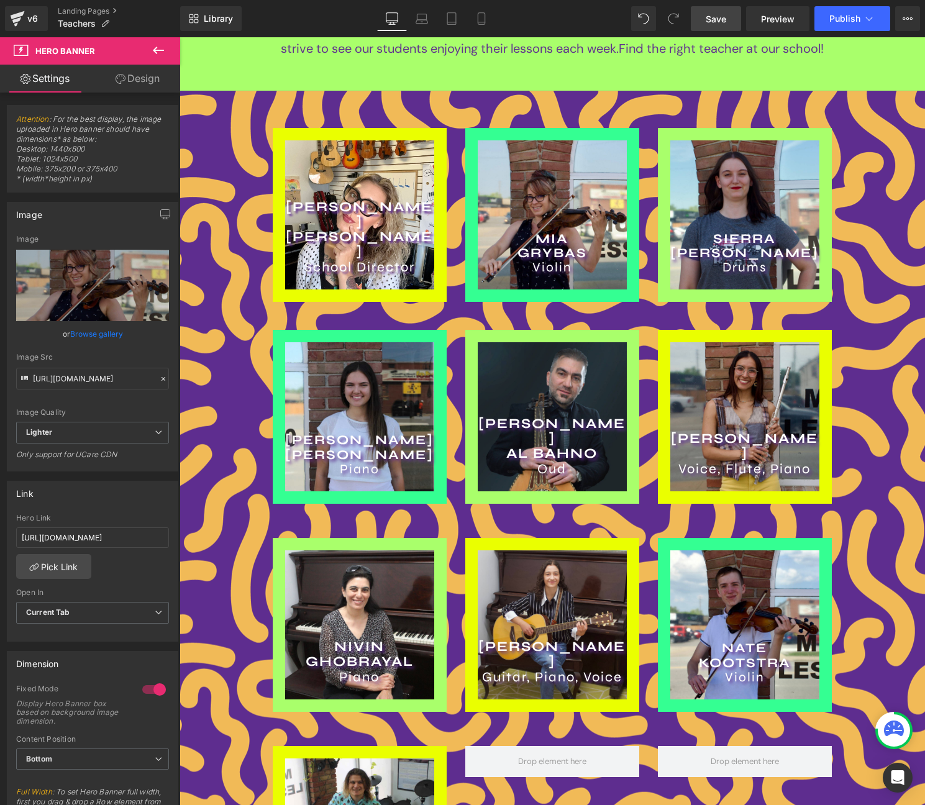
click at [723, 25] on span "Save" at bounding box center [716, 18] width 21 height 13
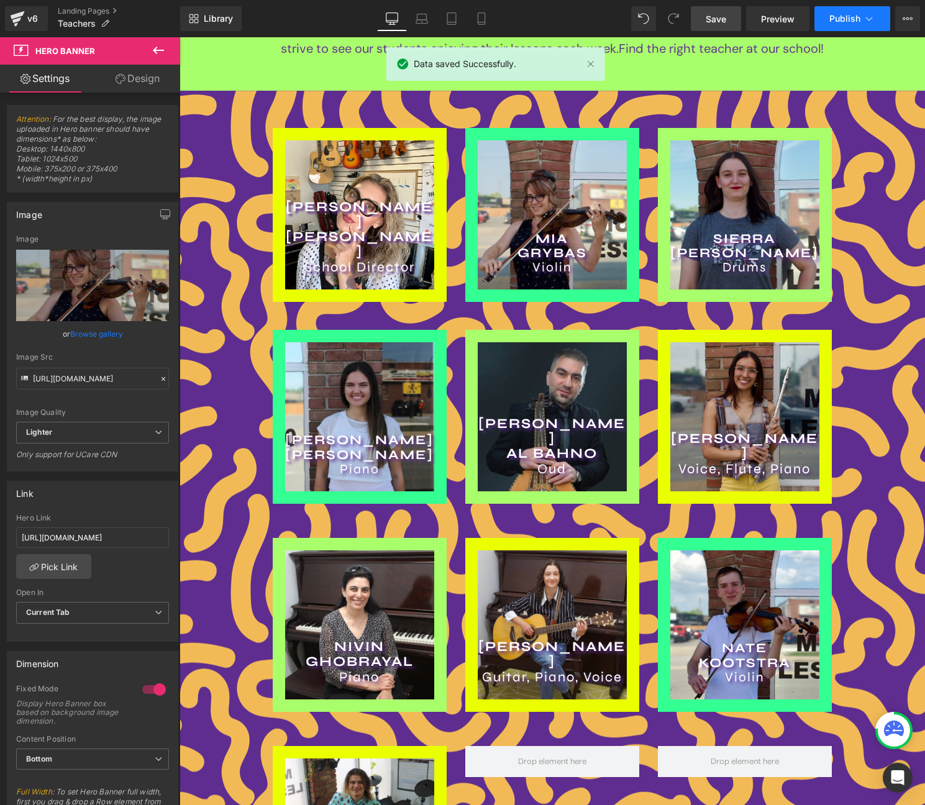
click at [878, 22] on button "Publish" at bounding box center [853, 18] width 76 height 25
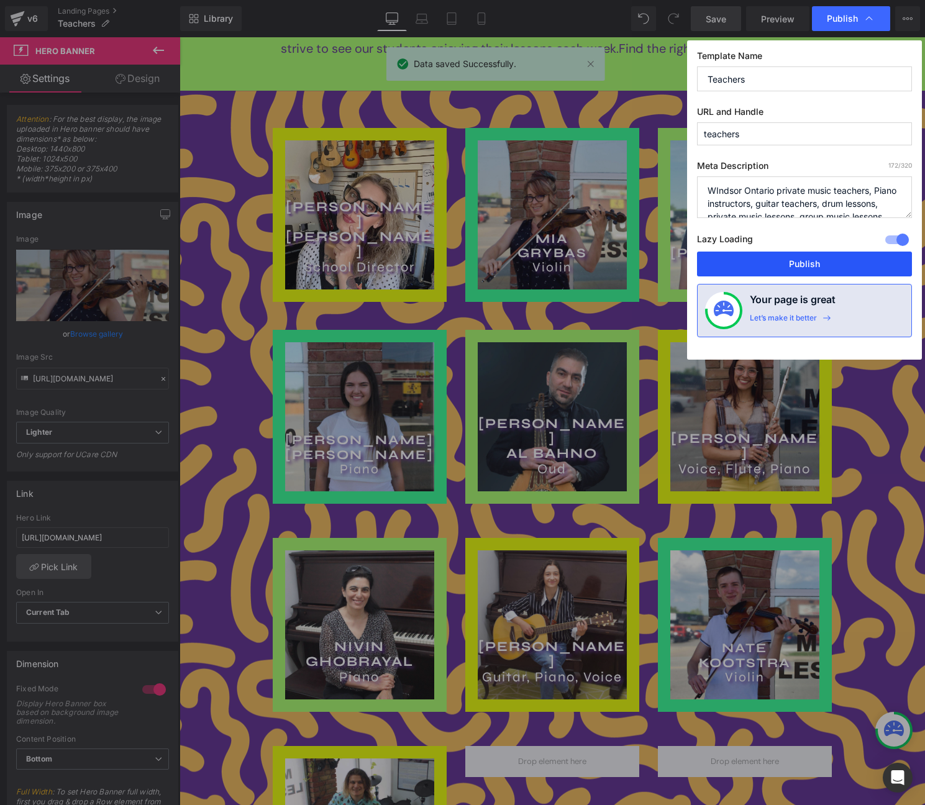
click at [798, 265] on button "Publish" at bounding box center [804, 264] width 215 height 25
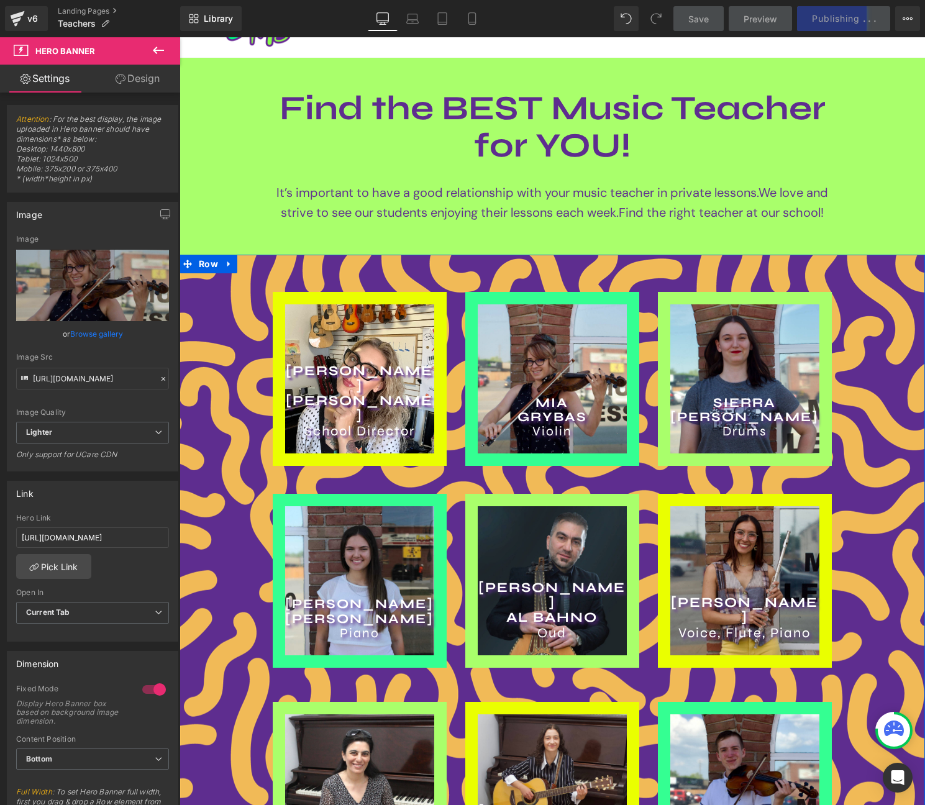
scroll to position [83, 0]
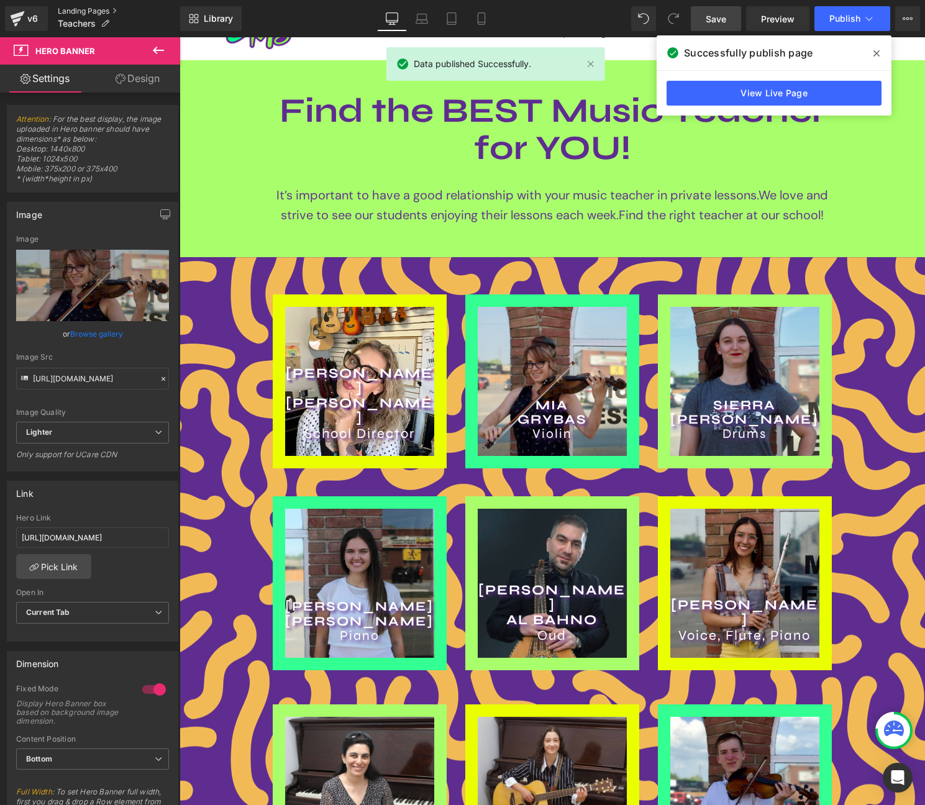
click at [94, 11] on link "Landing Pages" at bounding box center [119, 11] width 122 height 10
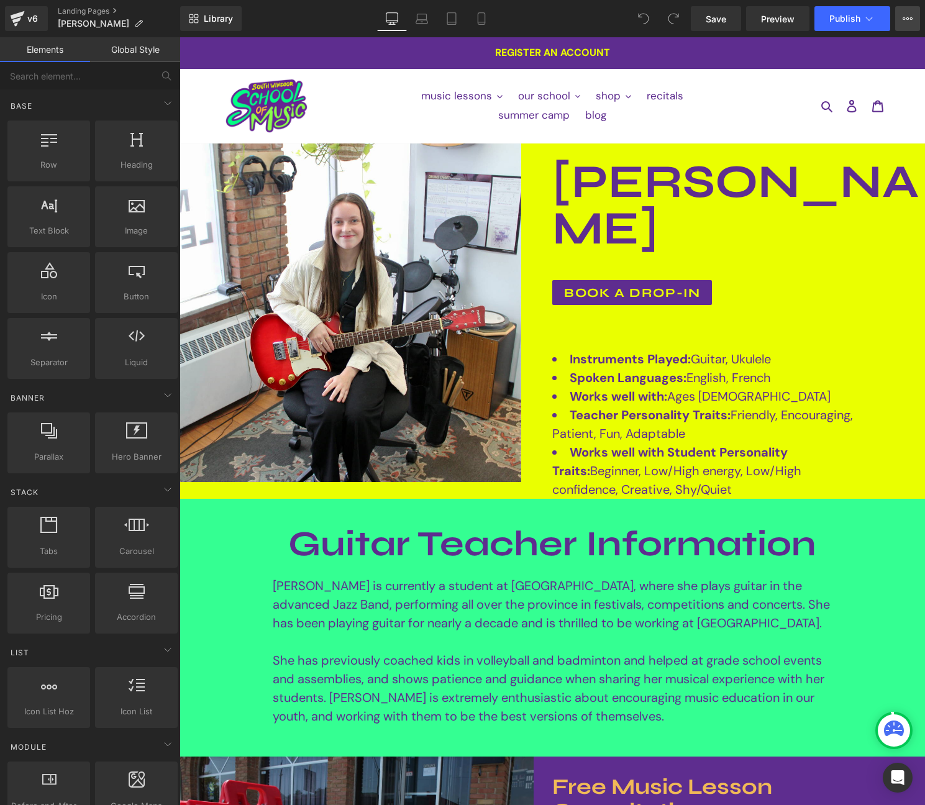
click at [908, 21] on icon at bounding box center [908, 19] width 10 height 10
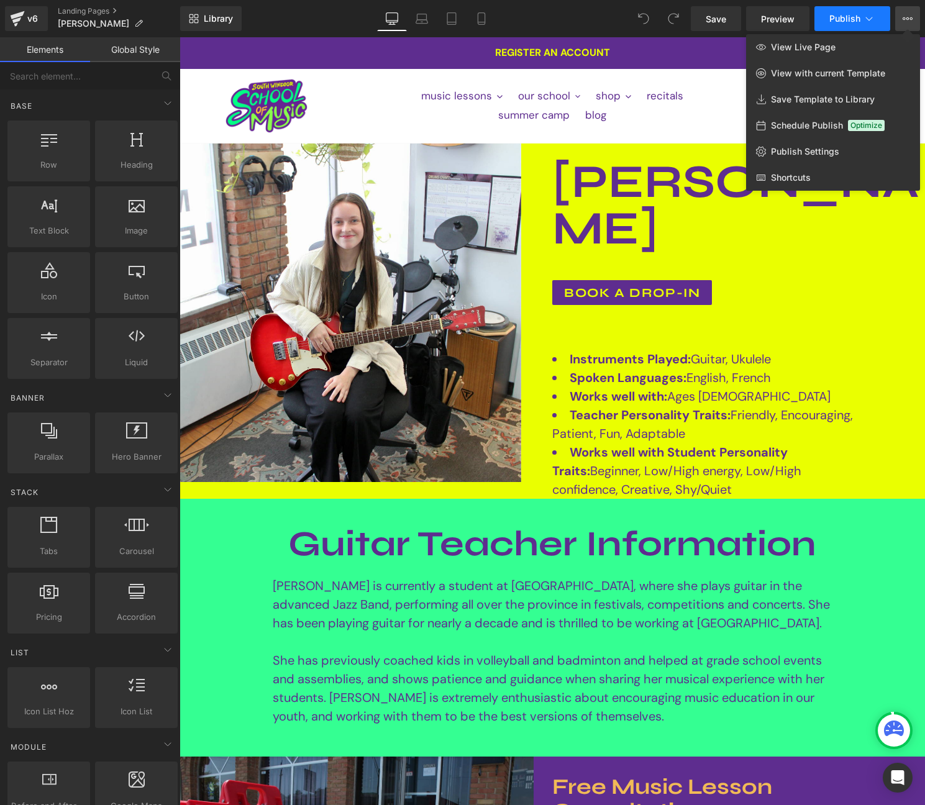
click at [873, 18] on icon at bounding box center [869, 18] width 12 height 12
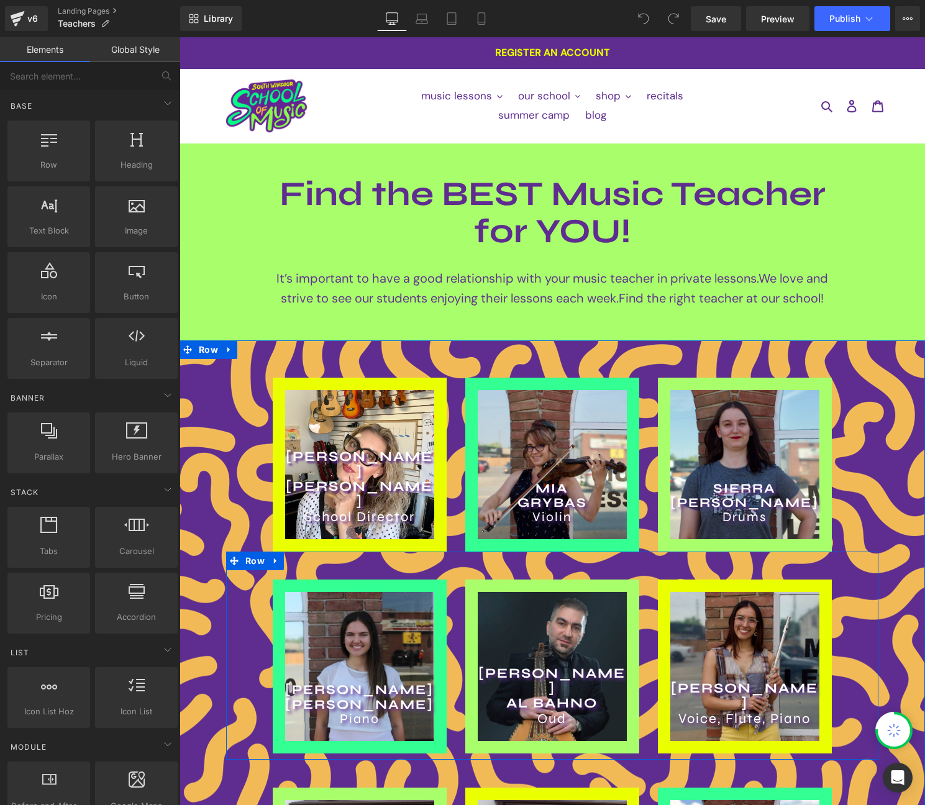
scroll to position [1, 0]
